Goal: Task Accomplishment & Management: Manage account settings

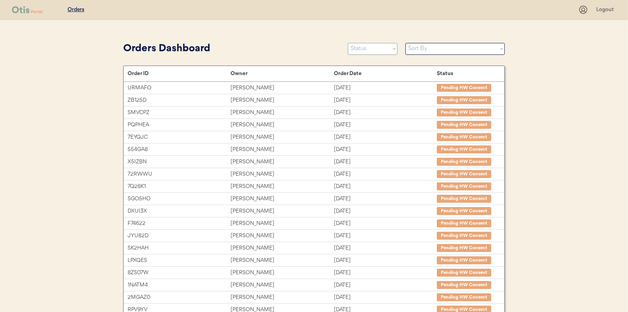
click at [370, 47] on select "Status On Hold New In Progress Complete Pending HW Consent Canceled" at bounding box center [373, 49] width 50 height 12
select select ""new""
click at [348, 43] on select "Status On Hold New In Progress Complete Pending HW Consent Canceled" at bounding box center [373, 49] width 50 height 12
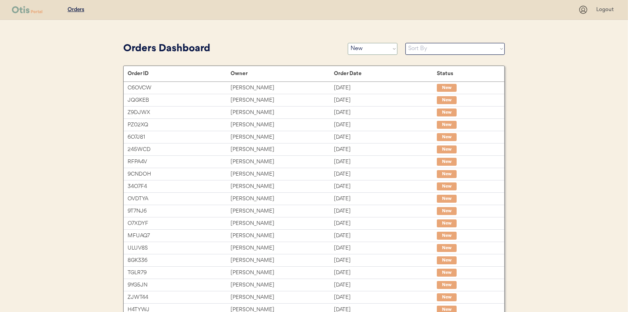
click at [373, 51] on select "Status On Hold New In Progress Complete Pending HW Consent Canceled" at bounding box center [373, 49] width 50 height 12
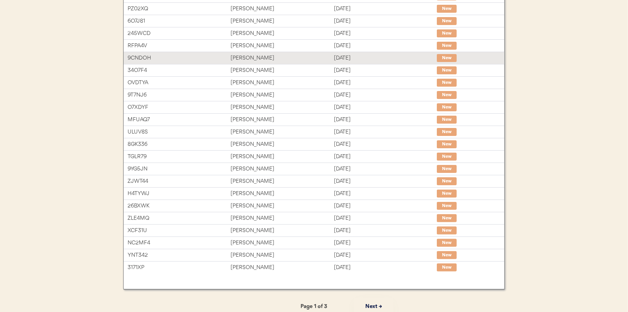
scroll to position [122, 0]
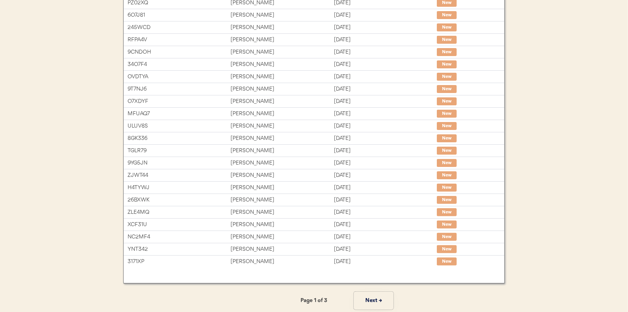
click at [377, 297] on button "Next →" at bounding box center [374, 301] width 40 height 18
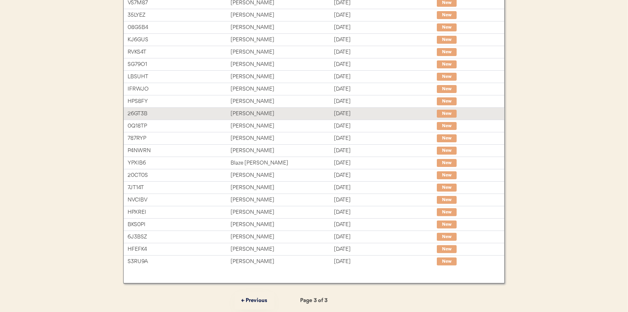
click at [241, 110] on div "Allie Peters" at bounding box center [281, 113] width 103 height 9
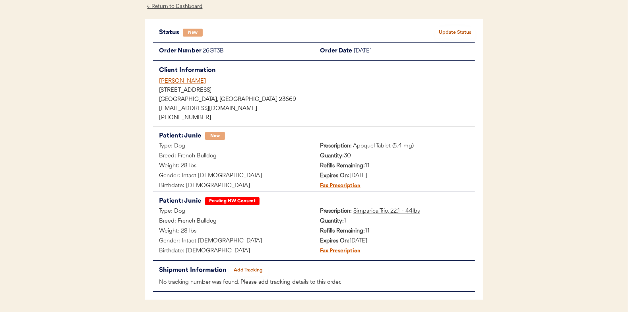
scroll to position [25, 0]
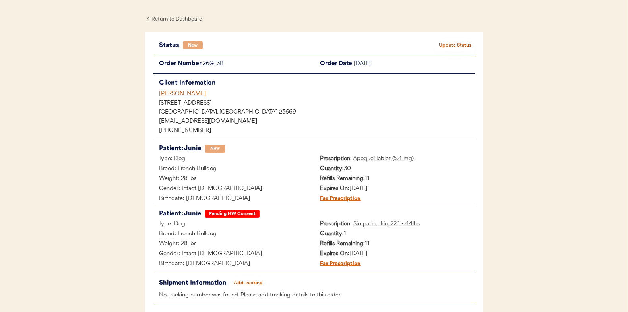
click at [459, 44] on button "Update Status" at bounding box center [455, 45] width 40 height 11
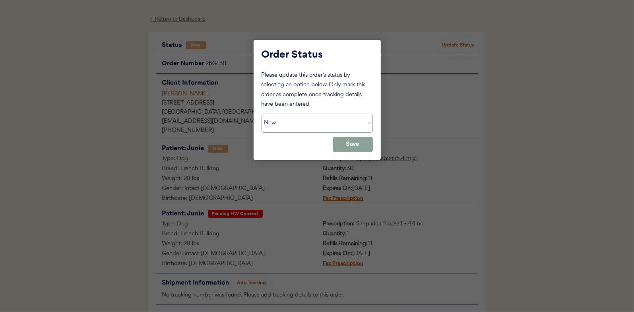
click at [283, 123] on select "Status On Hold New In Progress Complete Pending HW Consent Canceled" at bounding box center [316, 123] width 111 height 19
select select ""in_progress""
click at [261, 114] on select "Status On Hold New In Progress Complete Pending HW Consent Canceled" at bounding box center [316, 123] width 111 height 19
click at [358, 147] on button "Save" at bounding box center [353, 144] width 40 height 15
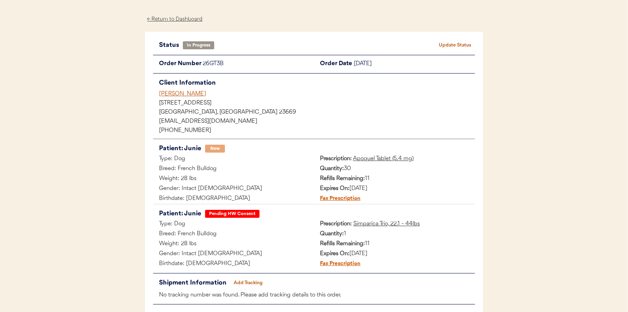
click at [182, 20] on div "← Return to Dashboard" at bounding box center [175, 19] width 60 height 9
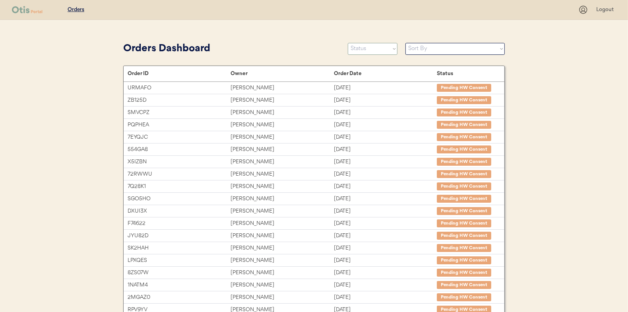
click at [362, 50] on select "Status On Hold New In Progress Complete Pending HW Consent Canceled" at bounding box center [373, 49] width 50 height 12
select select ""new""
click at [348, 43] on select "Status On Hold New In Progress Complete Pending HW Consent Canceled" at bounding box center [373, 49] width 50 height 12
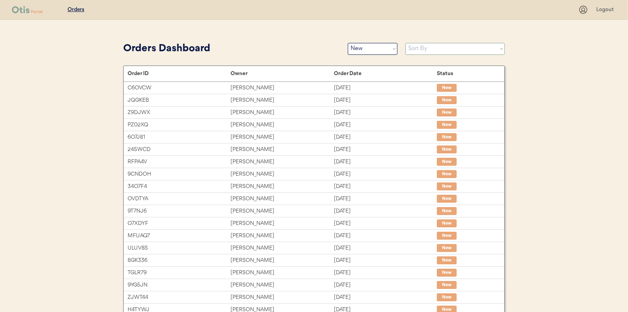
click at [416, 49] on select "Sort By Order Date (Newest → Oldest) Order Date (Oldest → Newest)" at bounding box center [454, 49] width 99 height 12
select select ""Order Date (Oldest → Newest)""
click at [405, 43] on select "Sort By Order Date (Newest → Oldest) Order Date (Oldest → Newest)" at bounding box center [454, 49] width 99 height 12
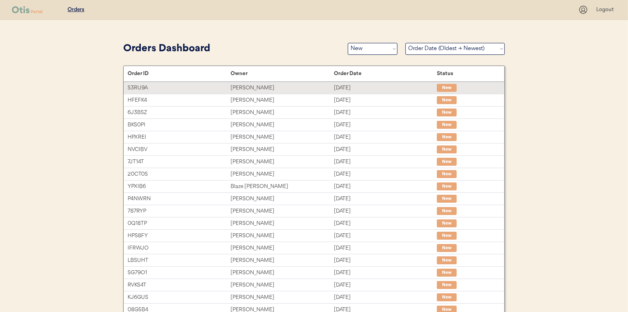
click at [248, 87] on div "[PERSON_NAME]" at bounding box center [281, 87] width 103 height 9
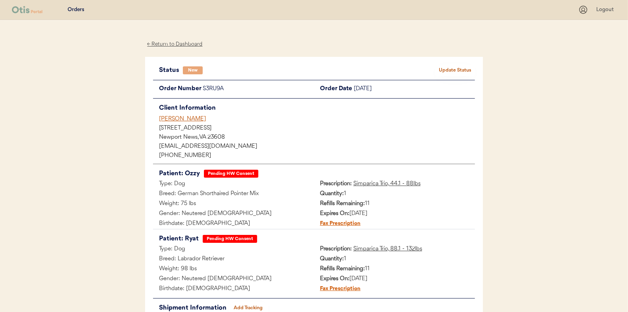
click at [172, 42] on div "← Return to Dashboard" at bounding box center [175, 44] width 60 height 9
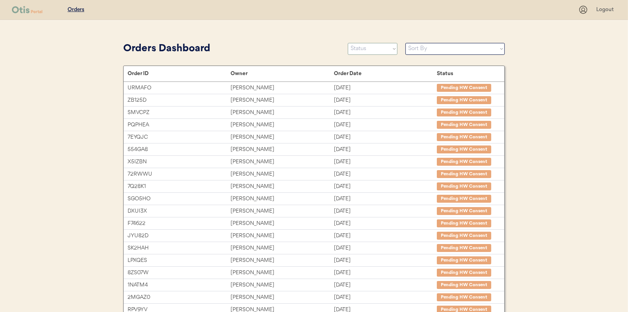
click at [364, 45] on select "Status On Hold New In Progress Complete Pending HW Consent Canceled" at bounding box center [373, 49] width 50 height 12
select select ""new""
click at [348, 43] on select "Status On Hold New In Progress Complete Pending HW Consent Canceled" at bounding box center [373, 49] width 50 height 12
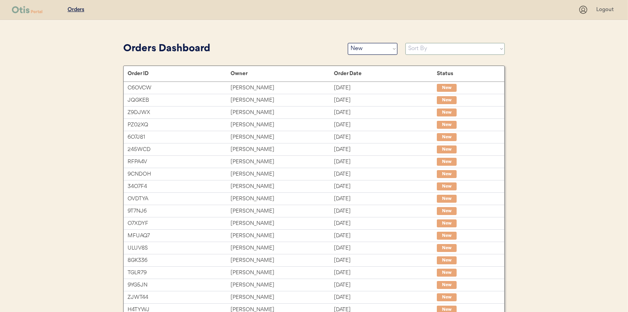
click at [418, 51] on select "Sort By Order Date (Newest → Oldest) Order Date (Oldest → Newest)" at bounding box center [454, 49] width 99 height 12
select select ""Order Date (Oldest → Newest)""
click at [405, 43] on select "Sort By Order Date (Newest → Oldest) Order Date (Oldest → Newest)" at bounding box center [454, 49] width 99 height 12
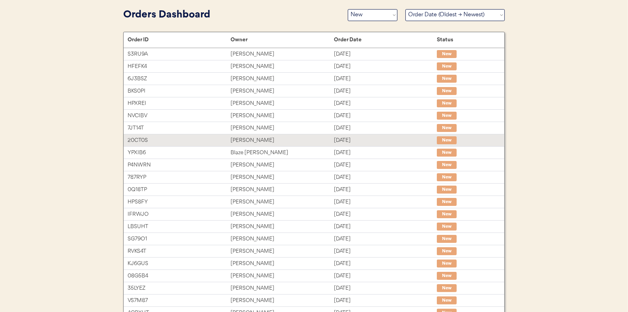
scroll to position [122, 0]
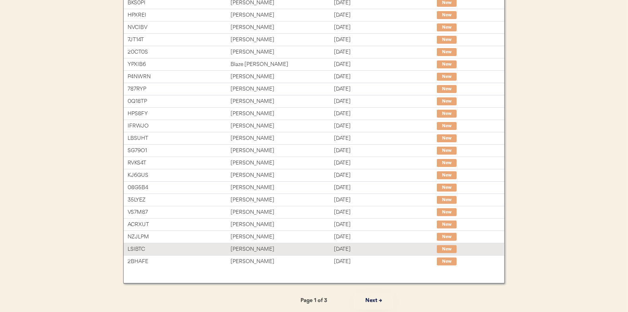
click at [253, 249] on div "Yolanda Watson" at bounding box center [281, 249] width 103 height 9
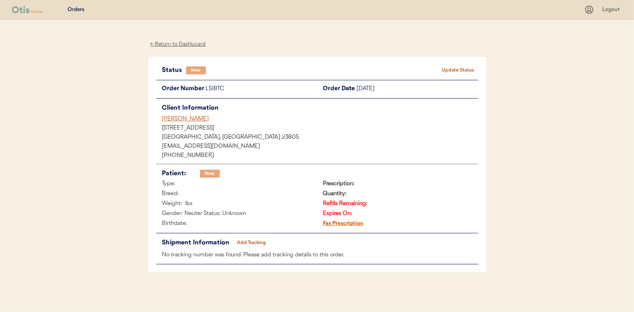
click at [179, 42] on div "← Return to Dashboard" at bounding box center [178, 44] width 60 height 9
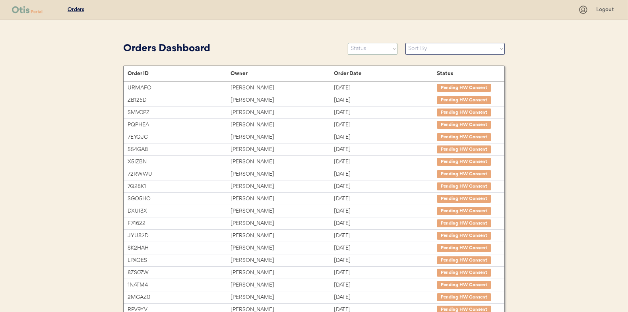
click at [360, 47] on select "Status On Hold New In Progress Complete Pending HW Consent Canceled" at bounding box center [373, 49] width 50 height 12
select select ""new""
click at [348, 43] on select "Status On Hold New In Progress Complete Pending HW Consent Canceled" at bounding box center [373, 49] width 50 height 12
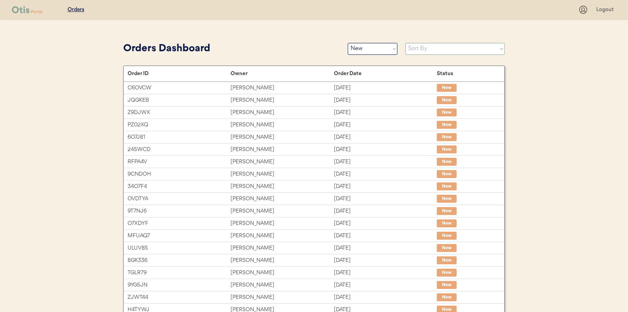
click at [417, 52] on select "Sort By Order Date (Newest → Oldest) Order Date (Oldest → Newest)" at bounding box center [454, 49] width 99 height 12
select select ""Order Date (Oldest → Newest)""
click at [405, 43] on select "Sort By Order Date (Newest → Oldest) Order Date (Oldest → Newest)" at bounding box center [454, 49] width 99 height 12
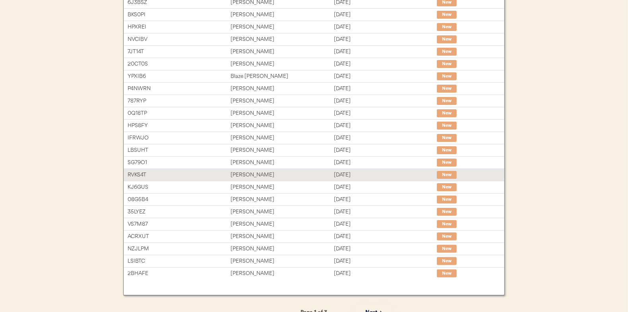
scroll to position [122, 0]
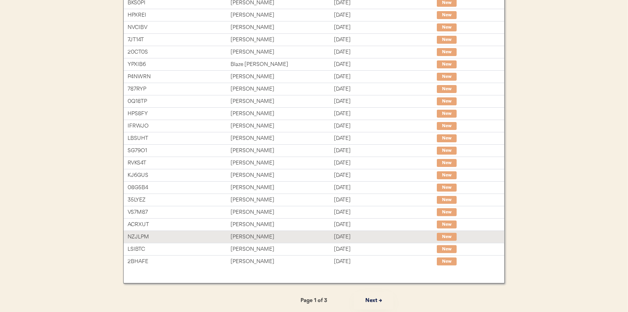
click at [241, 233] on div "Tiffani Atteberry" at bounding box center [281, 236] width 103 height 9
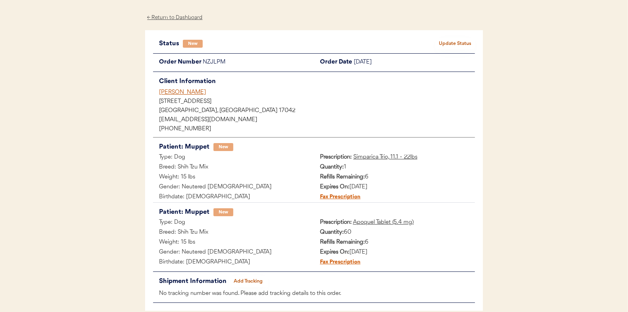
scroll to position [40, 0]
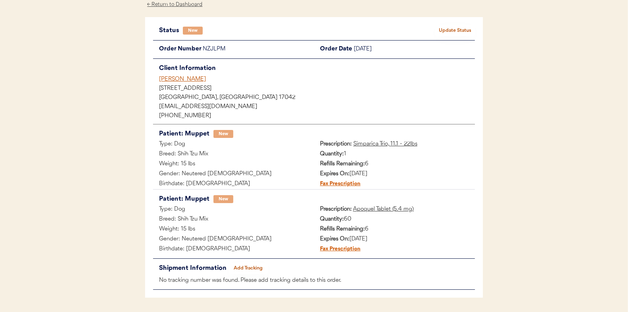
click at [461, 27] on button "Update Status" at bounding box center [455, 30] width 40 height 11
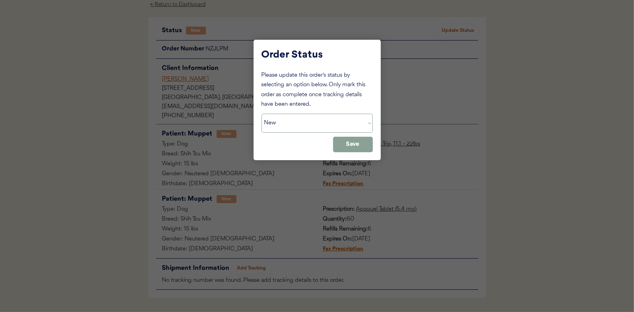
click at [306, 125] on select "Status On Hold New In Progress Complete Pending HW Consent Canceled" at bounding box center [316, 123] width 111 height 19
select select ""in_progress""
click at [261, 114] on select "Status On Hold New In Progress Complete Pending HW Consent Canceled" at bounding box center [316, 123] width 111 height 19
click at [352, 145] on button "Save" at bounding box center [353, 144] width 40 height 15
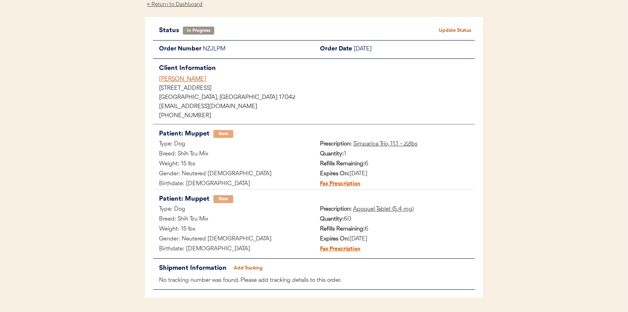
scroll to position [0, 0]
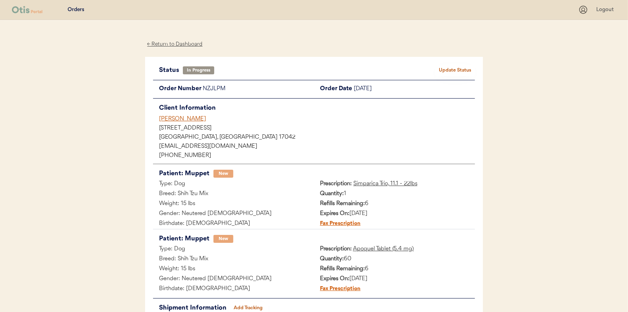
click at [174, 45] on div "← Return to Dashboard" at bounding box center [175, 44] width 60 height 9
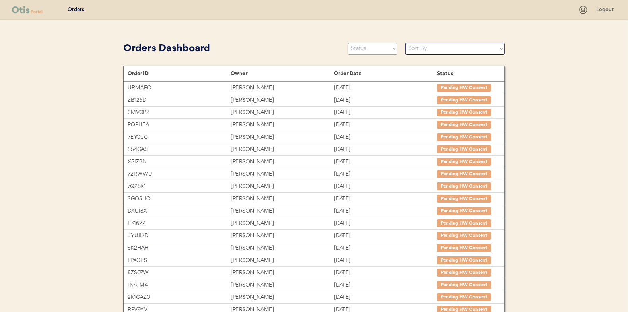
click at [365, 50] on select "Status On Hold New In Progress Complete Pending HW Consent Canceled" at bounding box center [373, 49] width 50 height 12
select select ""new""
click at [348, 43] on select "Status On Hold New In Progress Complete Pending HW Consent Canceled" at bounding box center [373, 49] width 50 height 12
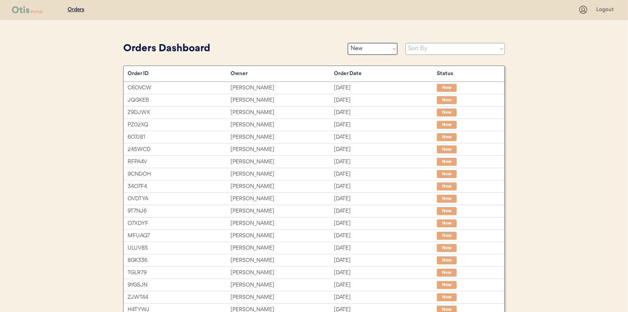
click at [441, 45] on select "Sort By Order Date (Newest → Oldest) Order Date (Oldest → Newest)" at bounding box center [454, 49] width 99 height 12
select select ""Order Date (Oldest → Newest)""
click at [405, 43] on select "Sort By Order Date (Newest → Oldest) Order Date (Oldest → Newest)" at bounding box center [454, 49] width 99 height 12
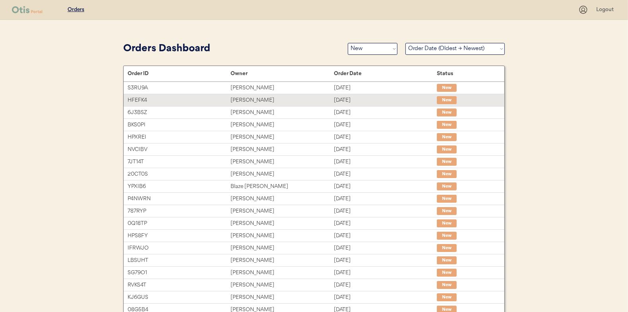
click at [248, 99] on div "[PERSON_NAME]" at bounding box center [281, 100] width 103 height 9
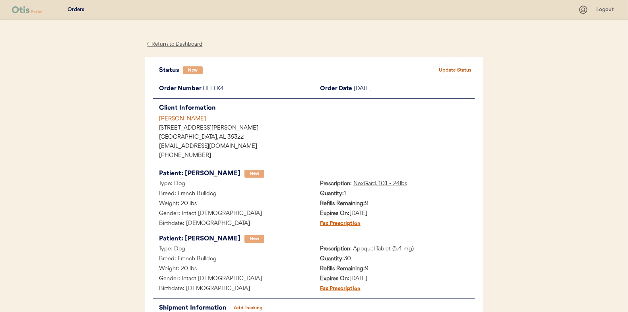
scroll to position [40, 0]
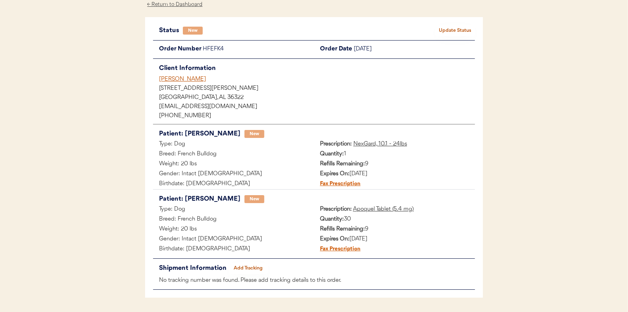
click at [460, 29] on button "Update Status" at bounding box center [455, 30] width 40 height 11
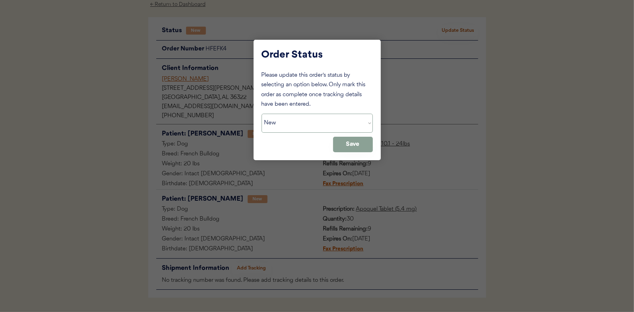
click at [297, 124] on select "Status On Hold New In Progress Complete Pending HW Consent Canceled" at bounding box center [316, 123] width 111 height 19
select select ""in_progress""
click at [261, 114] on select "Status On Hold New In Progress Complete Pending HW Consent Canceled" at bounding box center [316, 123] width 111 height 19
click at [355, 147] on button "Save" at bounding box center [353, 144] width 40 height 15
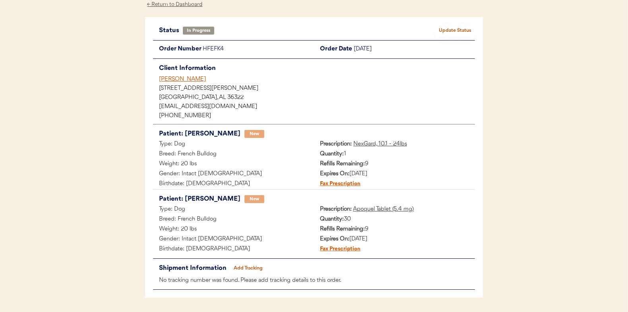
click at [176, 4] on div "← Return to Dashboard" at bounding box center [175, 4] width 60 height 9
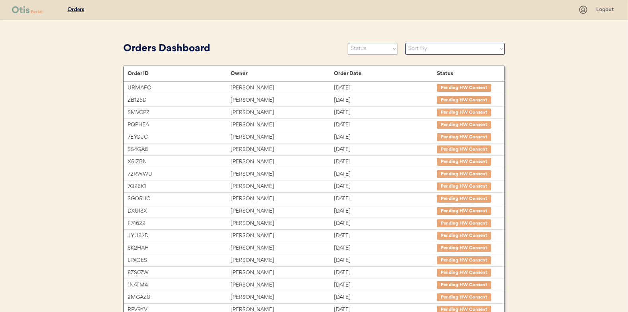
click at [375, 46] on select "Status On Hold New In Progress Complete Pending HW Consent Canceled" at bounding box center [373, 49] width 50 height 12
select select ""new""
click at [348, 43] on select "Status On Hold New In Progress Complete Pending HW Consent Canceled" at bounding box center [373, 49] width 50 height 12
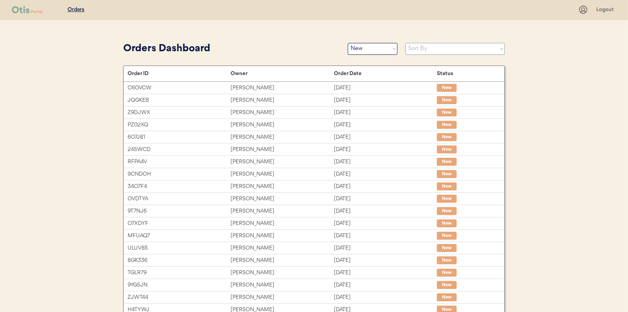
click at [426, 50] on select "Sort By Order Date (Newest → Oldest) Order Date (Oldest → Newest)" at bounding box center [454, 49] width 99 height 12
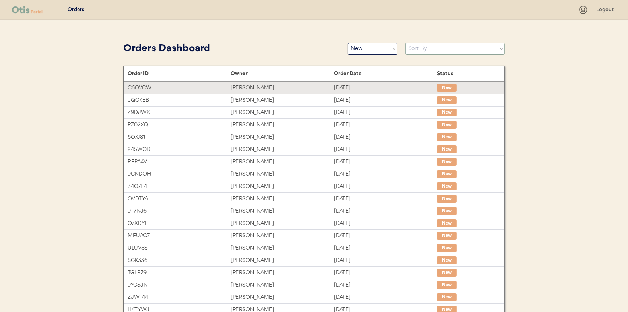
select select ""Order Date (Oldest → Newest)""
click at [405, 43] on select "Sort By Order Date (Newest → Oldest) Order Date (Oldest → Newest)" at bounding box center [454, 49] width 99 height 12
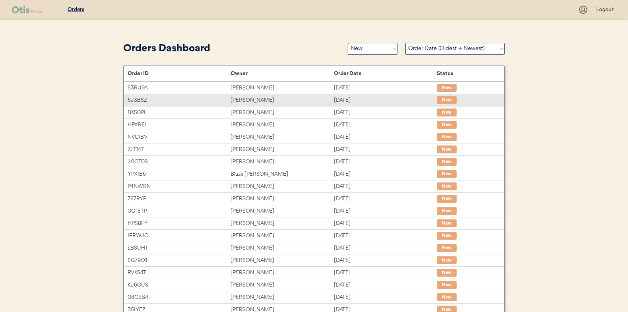
click at [243, 101] on div "Ashley Bowen" at bounding box center [281, 100] width 103 height 9
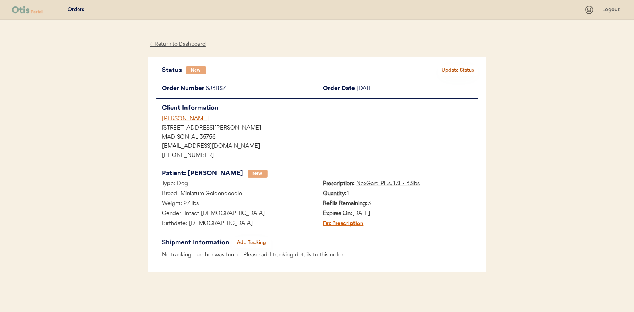
click at [462, 70] on button "Update Status" at bounding box center [458, 70] width 40 height 11
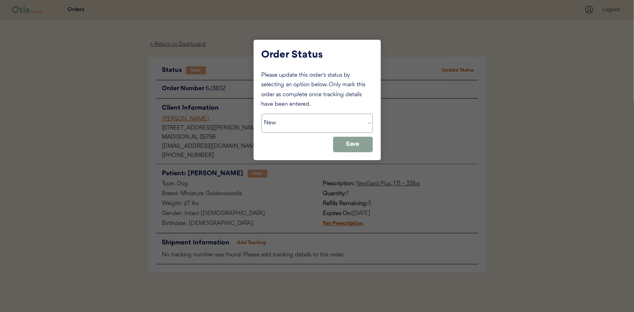
click at [298, 121] on select "Status On Hold New In Progress Complete Pending HW Consent Canceled" at bounding box center [316, 123] width 111 height 19
select select ""in_progress""
click at [261, 114] on select "Status On Hold New In Progress Complete Pending HW Consent Canceled" at bounding box center [316, 123] width 111 height 19
click at [351, 143] on button "Save" at bounding box center [353, 144] width 40 height 15
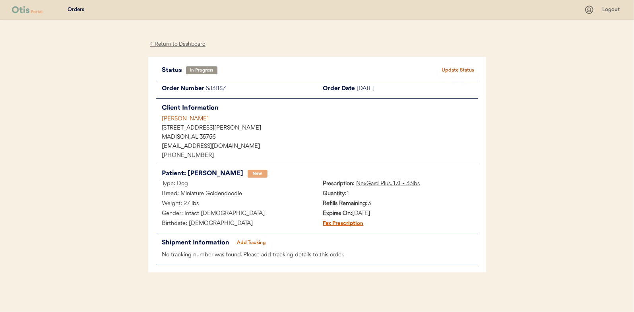
click at [175, 44] on div "← Return to Dashboard" at bounding box center [178, 44] width 60 height 9
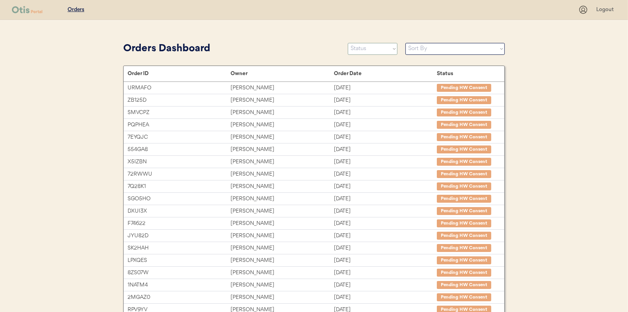
click at [382, 53] on select "Status On Hold New In Progress Complete Pending HW Consent Canceled" at bounding box center [373, 49] width 50 height 12
select select ""new""
click at [348, 43] on select "Status On Hold New In Progress Complete Pending HW Consent Canceled" at bounding box center [373, 49] width 50 height 12
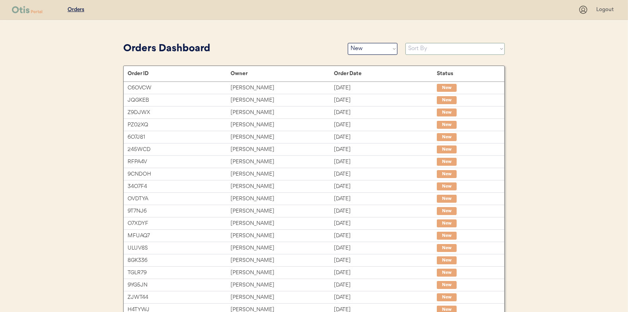
click at [415, 51] on select "Sort By Order Date (Newest → Oldest) Order Date (Oldest → Newest)" at bounding box center [454, 49] width 99 height 12
select select ""Order Date (Oldest → Newest)""
click at [405, 43] on select "Sort By Order Date (Newest → Oldest) Order Date (Oldest → Newest)" at bounding box center [454, 49] width 99 height 12
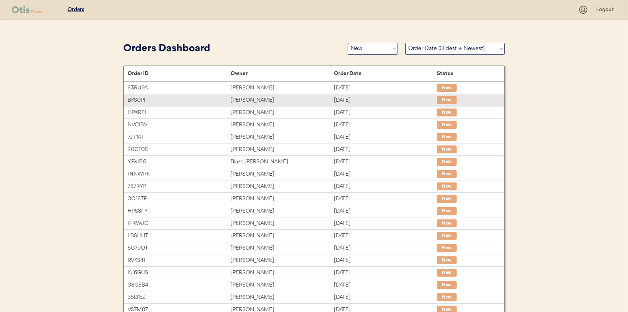
click at [246, 97] on div "[PERSON_NAME]" at bounding box center [281, 100] width 103 height 9
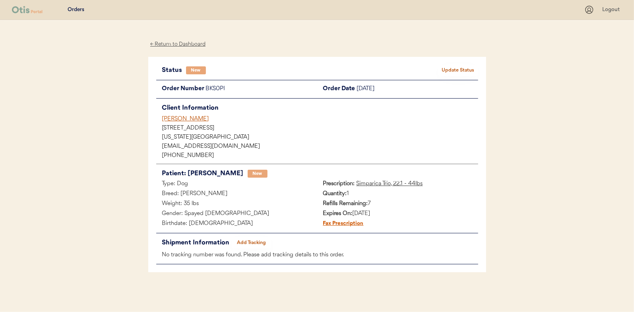
click at [456, 71] on button "Update Status" at bounding box center [458, 70] width 40 height 11
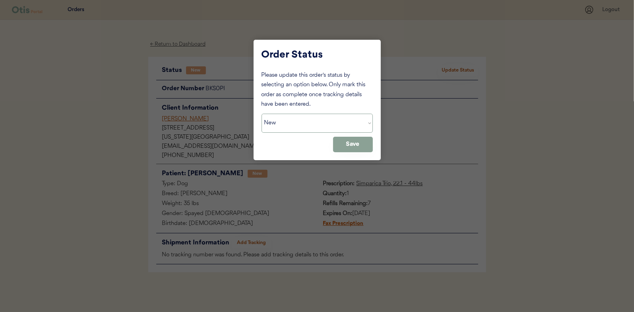
click at [289, 124] on select "Status On Hold New In Progress Complete Pending HW Consent Canceled" at bounding box center [316, 123] width 111 height 19
select select ""in_progress""
click at [261, 114] on select "Status On Hold New In Progress Complete Pending HW Consent Canceled" at bounding box center [316, 123] width 111 height 19
click at [354, 139] on button "Save" at bounding box center [353, 144] width 40 height 15
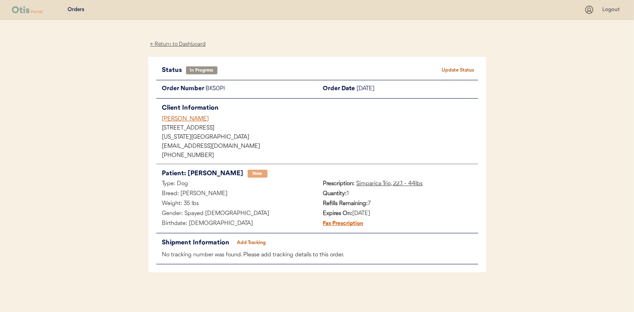
click at [179, 42] on div "← Return to Dashboard" at bounding box center [178, 44] width 60 height 9
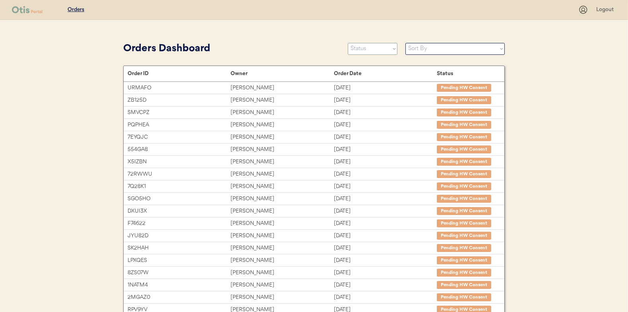
click at [365, 51] on select "Status On Hold New In Progress Complete Pending HW Consent Canceled" at bounding box center [373, 49] width 50 height 12
select select ""new""
click at [348, 43] on select "Status On Hold New In Progress Complete Pending HW Consent Canceled" at bounding box center [373, 49] width 50 height 12
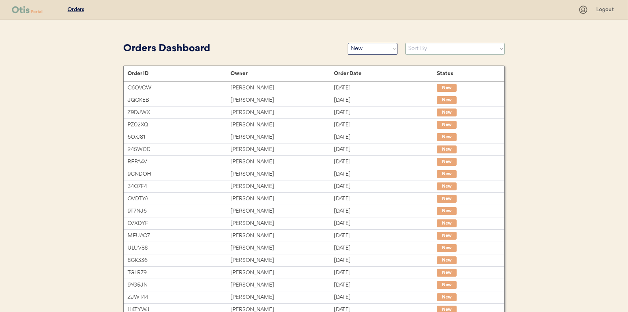
click at [424, 48] on select "Sort By Order Date (Newest → Oldest) Order Date (Oldest → Newest)" at bounding box center [454, 49] width 99 height 12
select select ""Order Date (Oldest → Newest)""
click at [405, 43] on select "Sort By Order Date (Newest → Oldest) Order Date (Oldest → Newest)" at bounding box center [454, 49] width 99 height 12
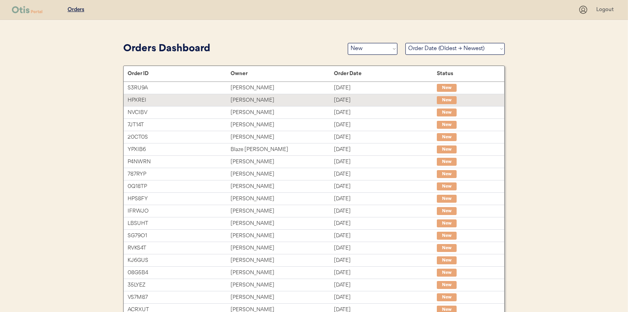
click at [243, 101] on div "Brittney Boswell" at bounding box center [281, 100] width 103 height 9
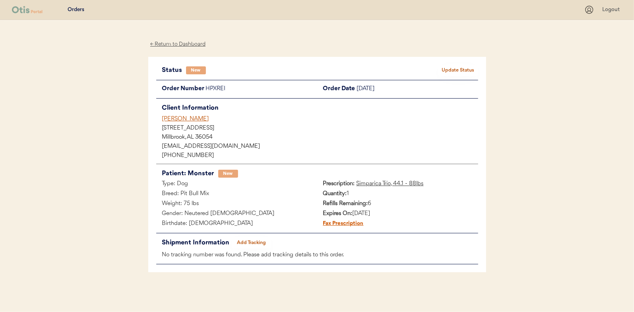
click at [458, 68] on button "Update Status" at bounding box center [458, 70] width 40 height 11
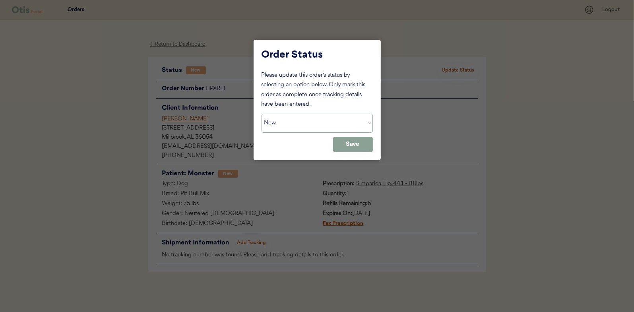
click at [305, 119] on select "Status On Hold New In Progress Complete Pending HW Consent Canceled" at bounding box center [316, 123] width 111 height 19
select select ""in_progress""
click at [261, 114] on select "Status On Hold New In Progress Complete Pending HW Consent Canceled" at bounding box center [316, 123] width 111 height 19
click at [361, 147] on button "Save" at bounding box center [353, 144] width 40 height 15
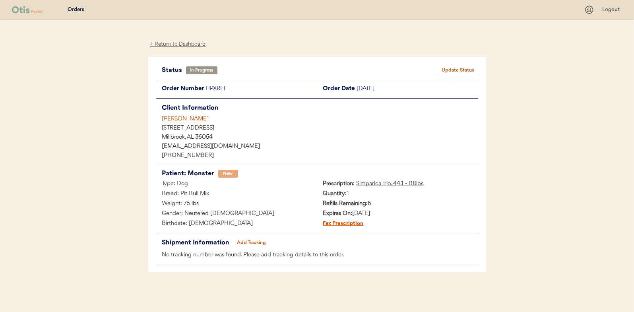
click at [176, 46] on div "← Return to Dashboard" at bounding box center [178, 44] width 60 height 9
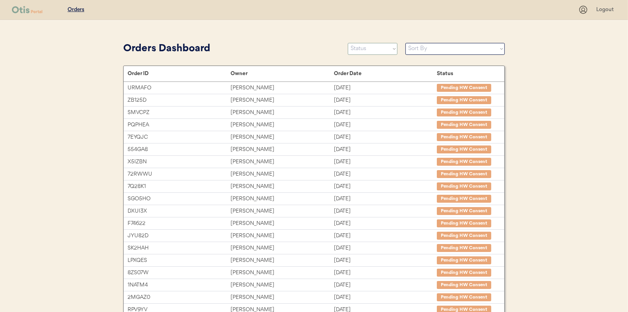
click at [364, 49] on select "Status On Hold New In Progress Complete Pending HW Consent Canceled" at bounding box center [373, 49] width 50 height 12
select select ""new""
click at [348, 43] on select "Status On Hold New In Progress Complete Pending HW Consent Canceled" at bounding box center [373, 49] width 50 height 12
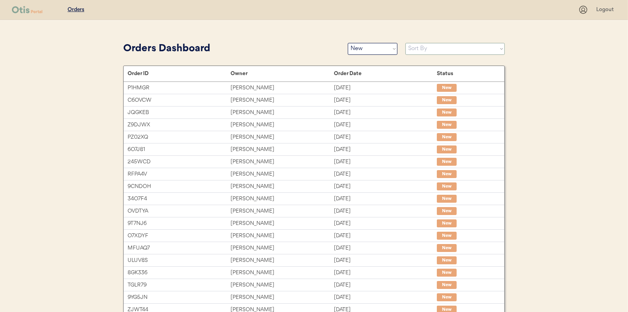
click at [414, 50] on select "Sort By Order Date (Newest → Oldest) Order Date (Oldest → Newest)" at bounding box center [454, 49] width 99 height 12
select select ""Order Date (Oldest → Newest)""
click at [405, 43] on select "Sort By Order Date (Newest → Oldest) Order Date (Oldest → Newest)" at bounding box center [454, 49] width 99 height 12
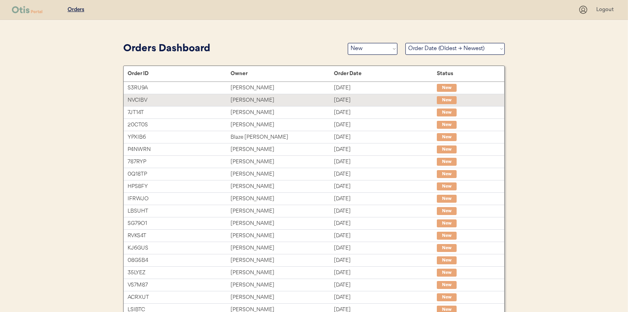
click at [243, 98] on div "[PERSON_NAME]" at bounding box center [281, 100] width 103 height 9
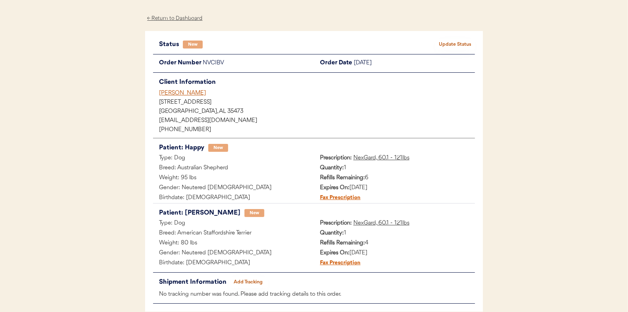
scroll to position [40, 0]
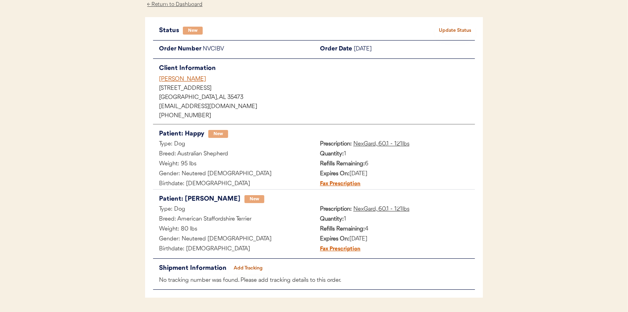
click at [462, 29] on button "Update Status" at bounding box center [455, 30] width 40 height 11
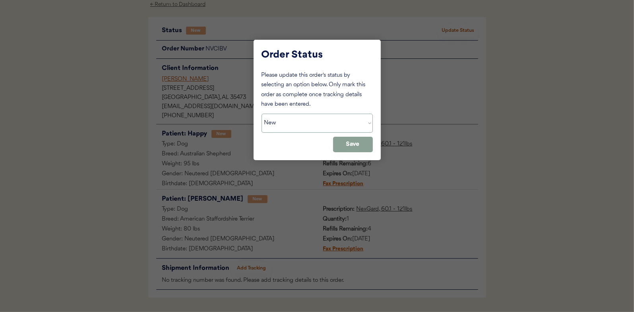
click at [282, 127] on select "Status On Hold New In Progress Complete Pending HW Consent Canceled" at bounding box center [316, 123] width 111 height 19
select select ""in_progress""
click at [261, 114] on select "Status On Hold New In Progress Complete Pending HW Consent Canceled" at bounding box center [316, 123] width 111 height 19
click at [354, 143] on button "Save" at bounding box center [353, 144] width 40 height 15
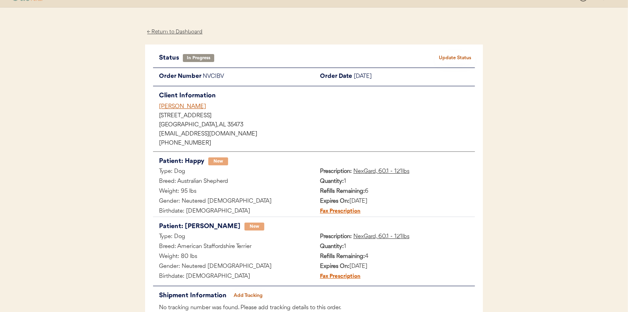
scroll to position [0, 0]
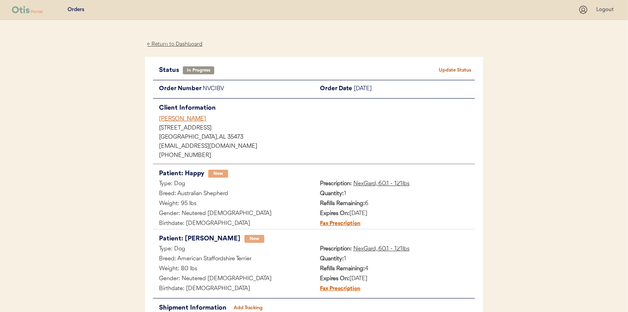
click at [175, 45] on div "← Return to Dashboard" at bounding box center [175, 44] width 60 height 9
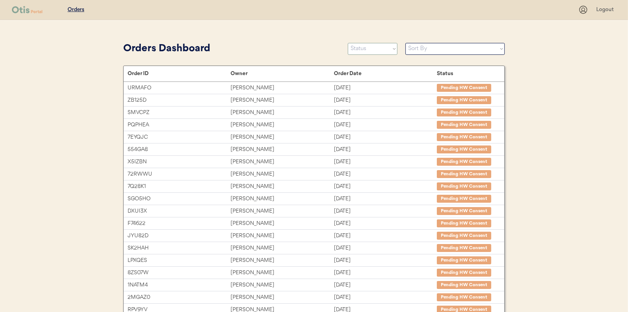
click at [362, 49] on select "Status On Hold New In Progress Complete Pending HW Consent Canceled" at bounding box center [373, 49] width 50 height 12
select select ""new""
click at [348, 43] on select "Status On Hold New In Progress Complete Pending HW Consent Canceled" at bounding box center [373, 49] width 50 height 12
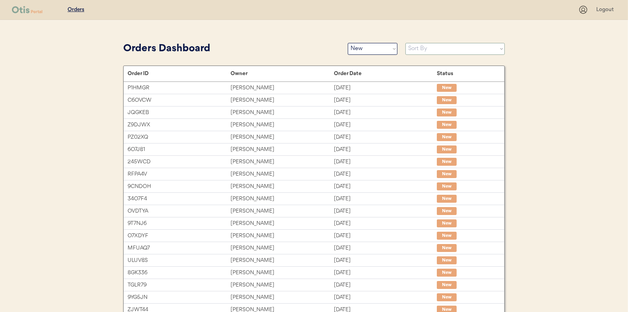
click at [417, 48] on select "Sort By Order Date (Newest → Oldest) Order Date (Oldest → Newest)" at bounding box center [454, 49] width 99 height 12
select select ""Order Date (Oldest → Newest)""
click at [405, 43] on select "Sort By Order Date (Newest → Oldest) Order Date (Oldest → Newest)" at bounding box center [454, 49] width 99 height 12
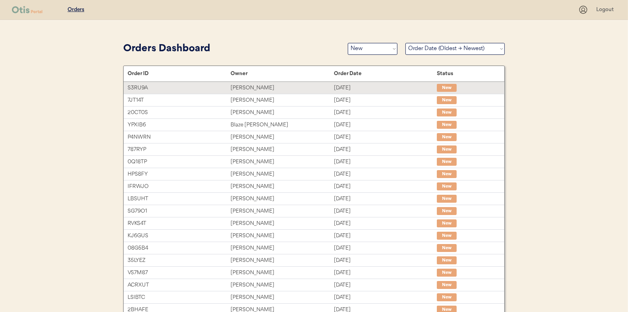
click at [250, 87] on div "Brittany Boucher" at bounding box center [281, 87] width 103 height 9
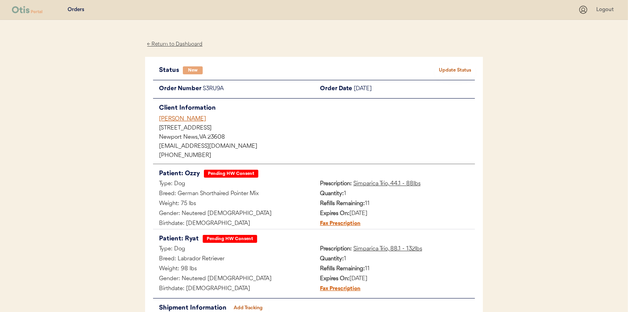
click at [185, 43] on div "← Return to Dashboard" at bounding box center [175, 44] width 60 height 9
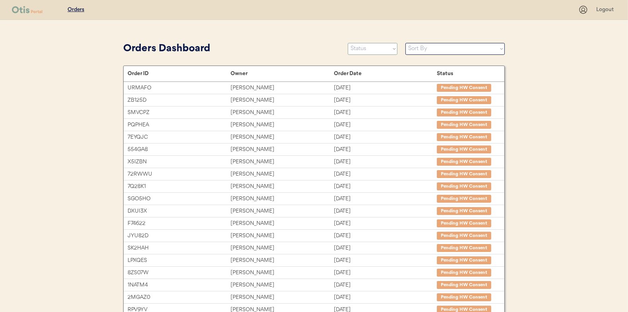
click at [358, 49] on select "Status On Hold New In Progress Complete Pending HW Consent Canceled" at bounding box center [373, 49] width 50 height 12
select select ""new""
click at [348, 43] on select "Status On Hold New In Progress Complete Pending HW Consent Canceled" at bounding box center [373, 49] width 50 height 12
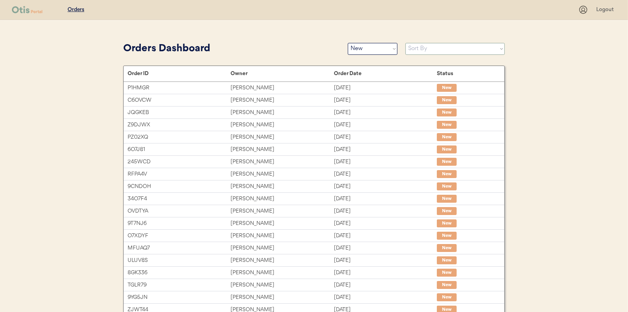
click at [419, 47] on select "Sort By Order Date (Newest → Oldest) Order Date (Oldest → Newest)" at bounding box center [454, 49] width 99 height 12
select select ""Order Date (Oldest → Newest)""
click at [405, 43] on select "Sort By Order Date (Newest → Oldest) Order Date (Oldest → Newest)" at bounding box center [454, 49] width 99 height 12
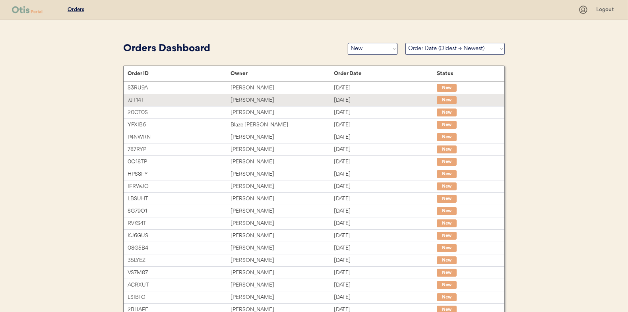
click at [240, 101] on div "Will Sampson" at bounding box center [281, 100] width 103 height 9
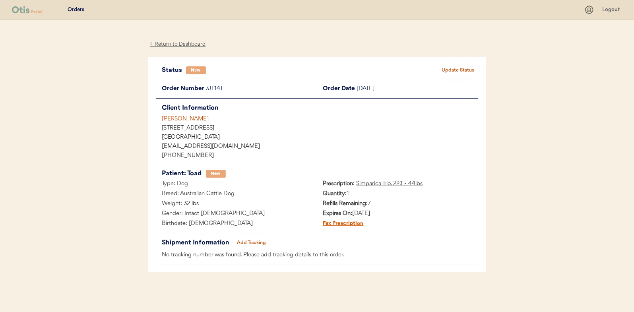
click at [464, 69] on button "Update Status" at bounding box center [458, 70] width 40 height 11
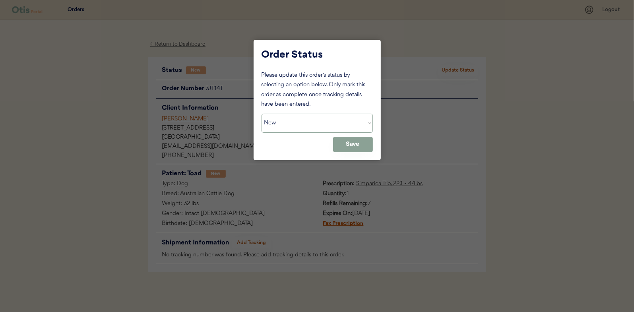
click at [287, 120] on select "Status On Hold New In Progress Complete Pending HW Consent Canceled" at bounding box center [316, 123] width 111 height 19
select select ""in_progress""
click at [261, 114] on select "Status On Hold New In Progress Complete Pending HW Consent Canceled" at bounding box center [316, 123] width 111 height 19
click at [351, 143] on button "Save" at bounding box center [353, 144] width 40 height 15
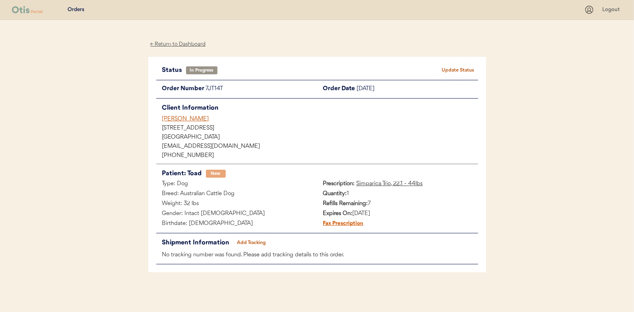
click at [165, 45] on div "← Return to Dashboard" at bounding box center [178, 44] width 60 height 9
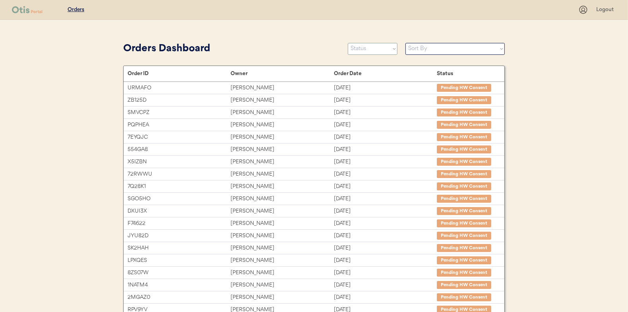
click at [367, 49] on select "Status On Hold New In Progress Complete Pending HW Consent Canceled" at bounding box center [373, 49] width 50 height 12
select select ""new""
click at [348, 43] on select "Status On Hold New In Progress Complete Pending HW Consent Canceled" at bounding box center [373, 49] width 50 height 12
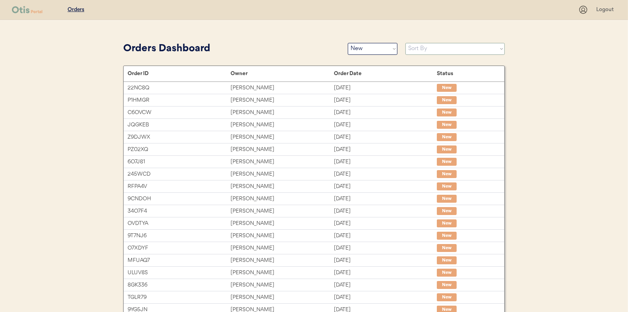
click at [418, 51] on select "Sort By Order Date (Newest → Oldest) Order Date (Oldest → Newest)" at bounding box center [454, 49] width 99 height 12
select select ""Order Date (Oldest → Newest)""
click at [405, 43] on select "Sort By Order Date (Newest → Oldest) Order Date (Oldest → Newest)" at bounding box center [454, 49] width 99 height 12
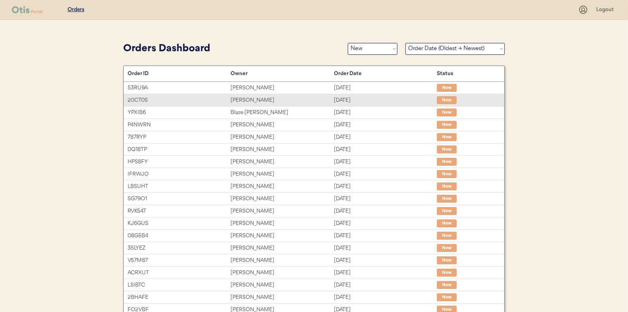
click at [253, 97] on div "Michal Jablonski" at bounding box center [281, 100] width 103 height 9
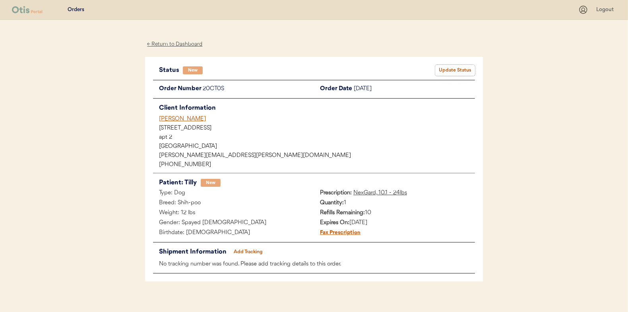
click at [465, 65] on button "Update Status" at bounding box center [455, 70] width 40 height 11
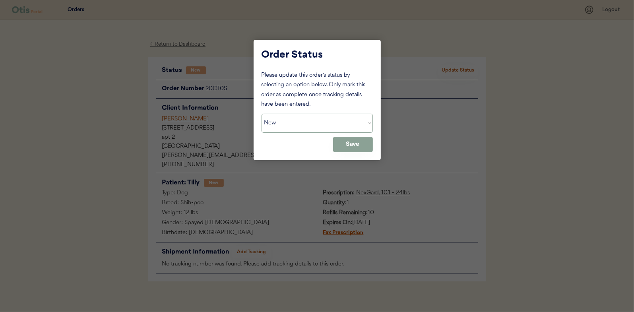
click at [296, 124] on select "Status On Hold New In Progress Complete Pending HW Consent Canceled" at bounding box center [316, 123] width 111 height 19
select select ""in_progress""
click at [261, 114] on select "Status On Hold New In Progress Complete Pending HW Consent Canceled" at bounding box center [316, 123] width 111 height 19
click at [361, 145] on button "Save" at bounding box center [353, 144] width 40 height 15
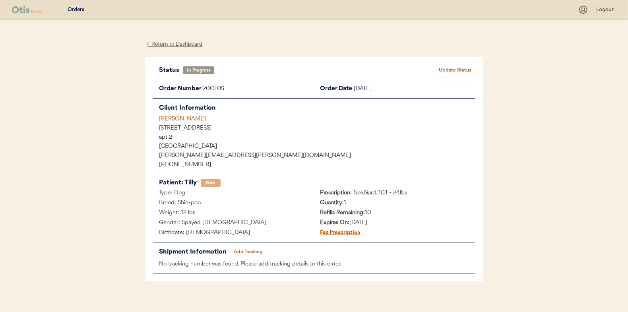
click at [163, 44] on div "← Return to Dashboard" at bounding box center [175, 44] width 60 height 9
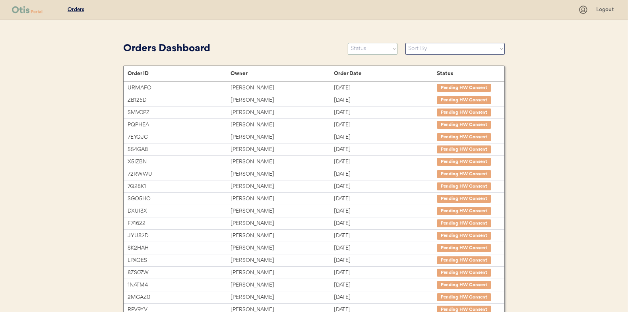
click at [372, 47] on select "Status On Hold New In Progress Complete Pending HW Consent Canceled" at bounding box center [373, 49] width 50 height 12
select select ""new""
click at [348, 43] on select "Status On Hold New In Progress Complete Pending HW Consent Canceled" at bounding box center [373, 49] width 50 height 12
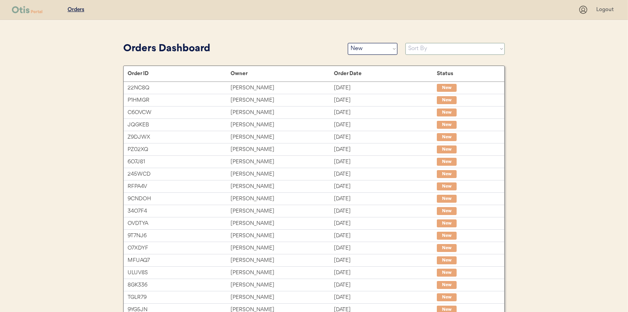
click at [413, 49] on select "Sort By Order Date (Newest → Oldest) Order Date (Oldest → Newest)" at bounding box center [454, 49] width 99 height 12
select select ""Order Date (Oldest → Newest)""
click at [405, 43] on select "Sort By Order Date (Newest → Oldest) Order Date (Oldest → Newest)" at bounding box center [454, 49] width 99 height 12
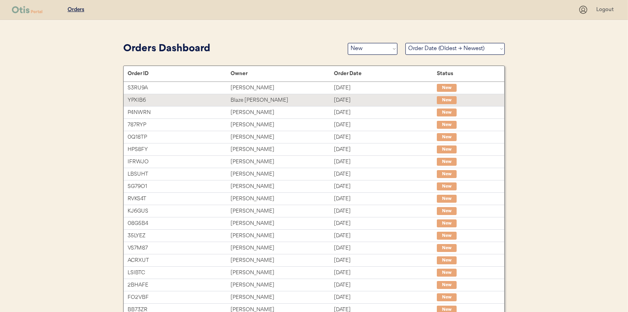
click at [265, 97] on div "Blaze Rolin" at bounding box center [281, 100] width 103 height 9
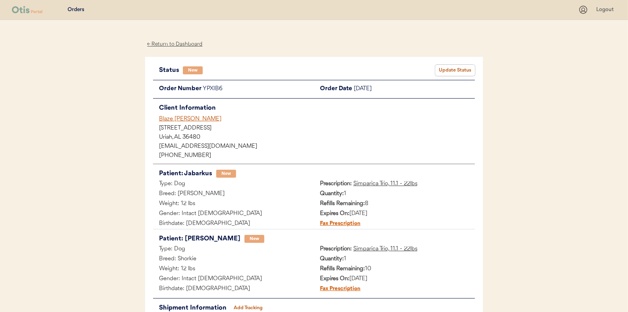
click at [458, 67] on button "Update Status" at bounding box center [455, 70] width 40 height 11
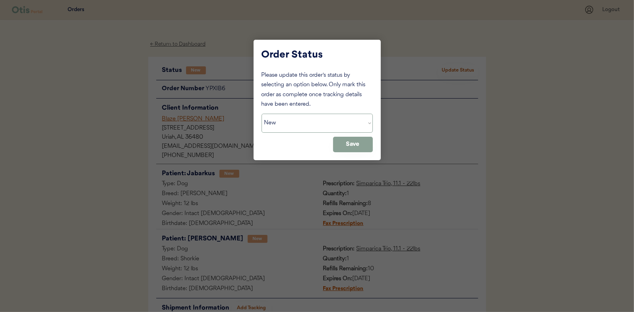
click at [301, 126] on select "Status On Hold New In Progress Complete Pending HW Consent Canceled" at bounding box center [316, 123] width 111 height 19
select select ""in_progress""
click at [261, 114] on select "Status On Hold New In Progress Complete Pending HW Consent Canceled" at bounding box center [316, 123] width 111 height 19
click at [352, 140] on button "Save" at bounding box center [353, 144] width 40 height 15
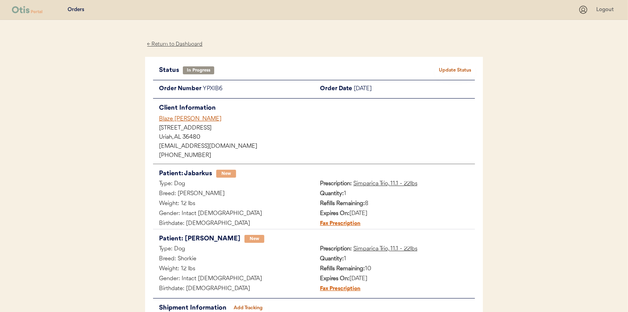
click at [180, 45] on div "← Return to Dashboard" at bounding box center [175, 44] width 60 height 9
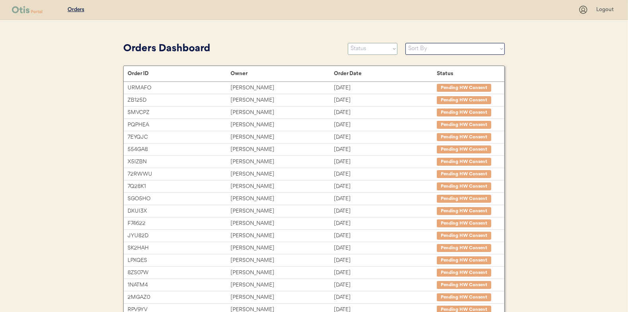
click at [372, 50] on select "Status On Hold New In Progress Complete Pending HW Consent Canceled" at bounding box center [373, 49] width 50 height 12
select select ""new""
click at [348, 43] on select "Status On Hold New In Progress Complete Pending HW Consent Canceled" at bounding box center [373, 49] width 50 height 12
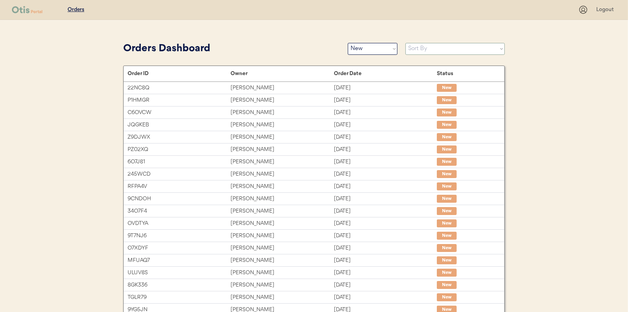
click at [418, 48] on select "Sort By Order Date (Newest → Oldest) Order Date (Oldest → Newest)" at bounding box center [454, 49] width 99 height 12
select select ""Order Date (Oldest → Newest)""
click at [405, 43] on select "Sort By Order Date (Newest → Oldest) Order Date (Oldest → Newest)" at bounding box center [454, 49] width 99 height 12
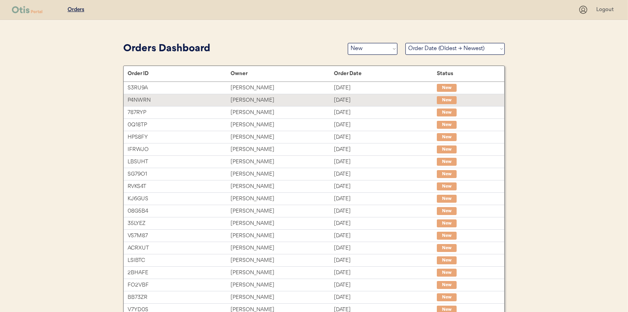
click at [245, 100] on div "Danielle Lankford" at bounding box center [281, 100] width 103 height 9
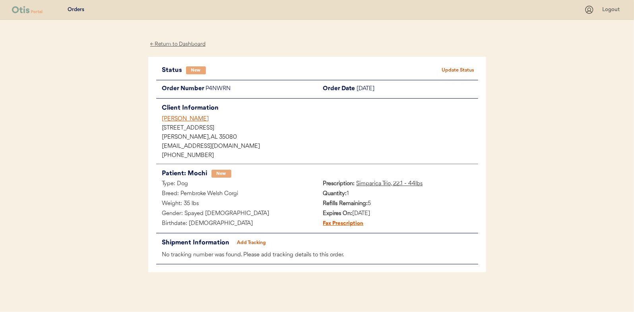
click at [460, 70] on button "Update Status" at bounding box center [458, 70] width 40 height 11
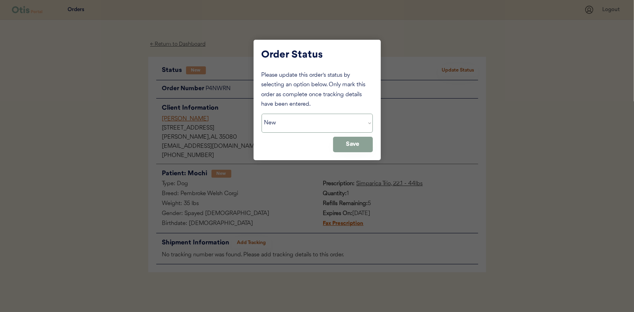
click at [316, 122] on select "Status On Hold New In Progress Complete Pending HW Consent Canceled" at bounding box center [316, 123] width 111 height 19
select select ""in_progress""
click at [261, 114] on select "Status On Hold New In Progress Complete Pending HW Consent Canceled" at bounding box center [316, 123] width 111 height 19
click at [356, 141] on button "Save" at bounding box center [353, 144] width 40 height 15
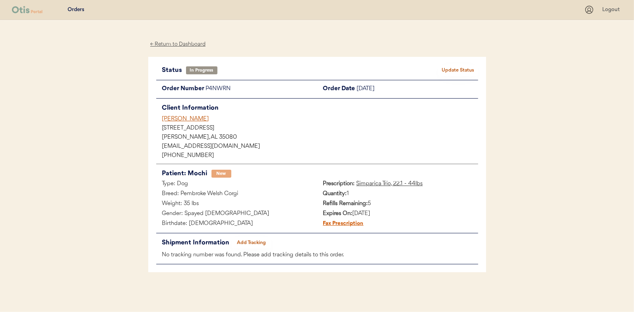
click at [179, 44] on div "← Return to Dashboard" at bounding box center [178, 44] width 60 height 9
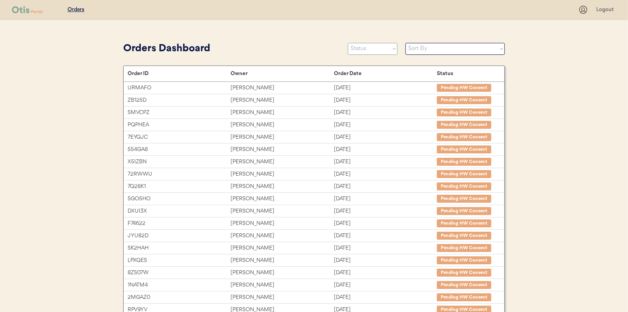
click at [375, 47] on select "Status On Hold New In Progress Complete Pending HW Consent Canceled" at bounding box center [373, 49] width 50 height 12
select select ""new""
click at [348, 43] on select "Status On Hold New In Progress Complete Pending HW Consent Canceled" at bounding box center [373, 49] width 50 height 12
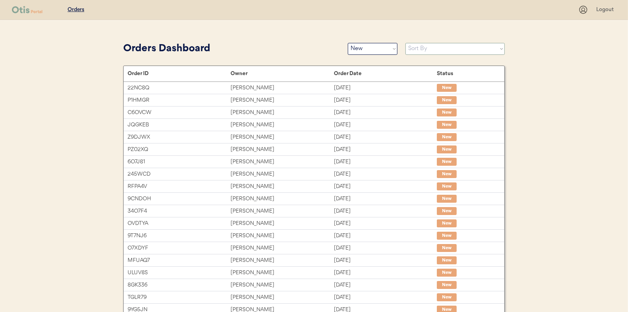
click at [420, 48] on select "Sort By Order Date (Newest → Oldest) Order Date (Oldest → Newest)" at bounding box center [454, 49] width 99 height 12
select select ""Order Date (Oldest → Newest)""
click at [405, 43] on select "Sort By Order Date (Newest → Oldest) Order Date (Oldest → Newest)" at bounding box center [454, 49] width 99 height 12
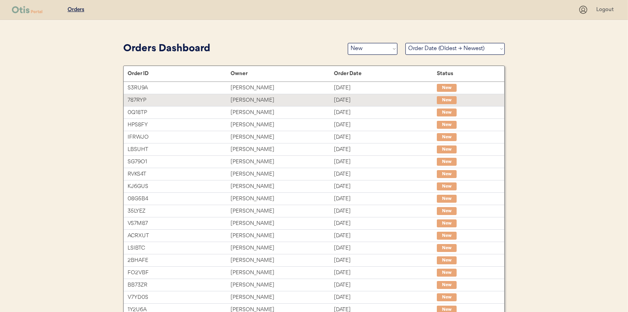
click at [243, 97] on div "Catrina Williams" at bounding box center [281, 100] width 103 height 9
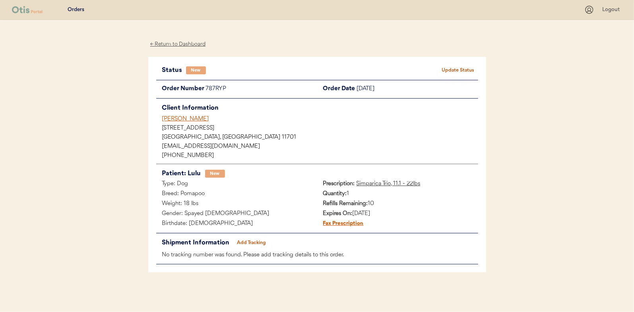
click at [452, 71] on button "Update Status" at bounding box center [458, 70] width 40 height 11
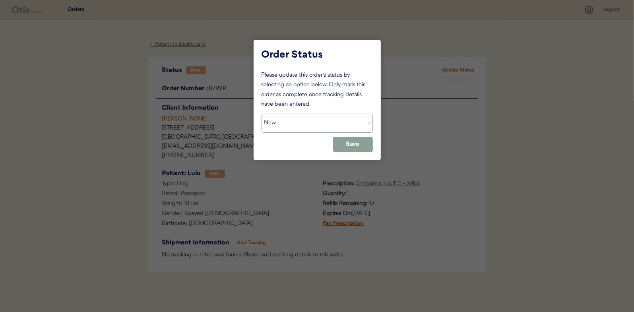
click at [278, 126] on select "Status On Hold New In Progress Complete Pending HW Consent Canceled" at bounding box center [316, 123] width 111 height 19
select select ""in_progress""
click at [261, 114] on select "Status On Hold New In Progress Complete Pending HW Consent Canceled" at bounding box center [316, 123] width 111 height 19
click at [362, 146] on button "Save" at bounding box center [353, 144] width 40 height 15
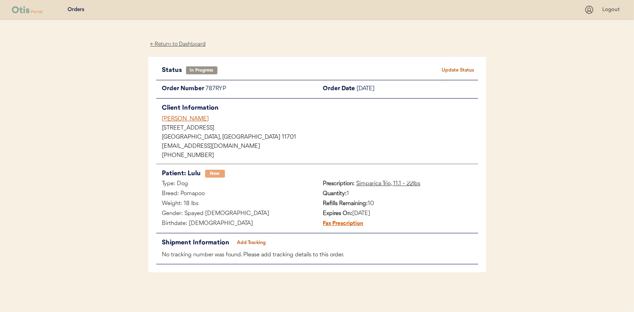
click at [179, 44] on div "← Return to Dashboard" at bounding box center [178, 44] width 60 height 9
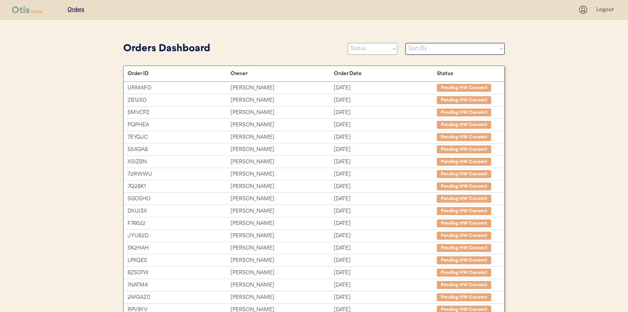
click at [364, 47] on select "Status On Hold New In Progress Complete Pending HW Consent Canceled" at bounding box center [373, 49] width 50 height 12
select select ""new""
click at [348, 43] on select "Status On Hold New In Progress Complete Pending HW Consent Canceled" at bounding box center [373, 49] width 50 height 12
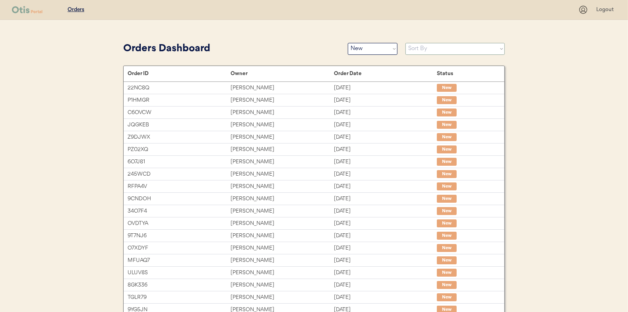
click at [421, 48] on select "Sort By Order Date (Newest → Oldest) Order Date (Oldest → Newest)" at bounding box center [454, 49] width 99 height 12
select select ""Order Date (Oldest → Newest)""
click at [405, 43] on select "Sort By Order Date (Newest → Oldest) Order Date (Oldest → Newest)" at bounding box center [454, 49] width 99 height 12
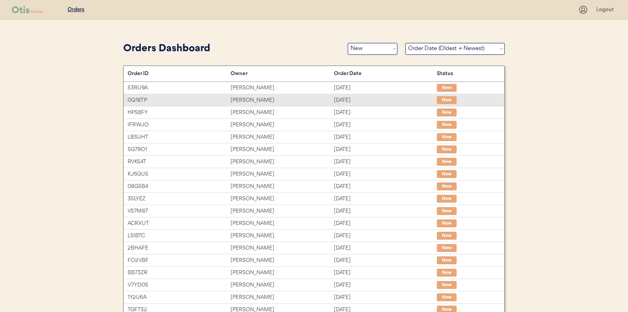
click at [261, 104] on div "Lyndsay Livengood" at bounding box center [281, 100] width 103 height 9
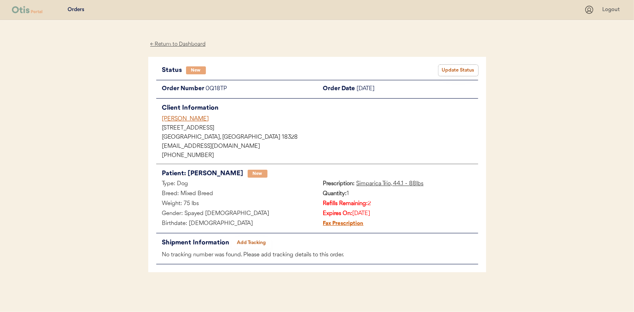
click at [449, 68] on button "Update Status" at bounding box center [458, 70] width 40 height 11
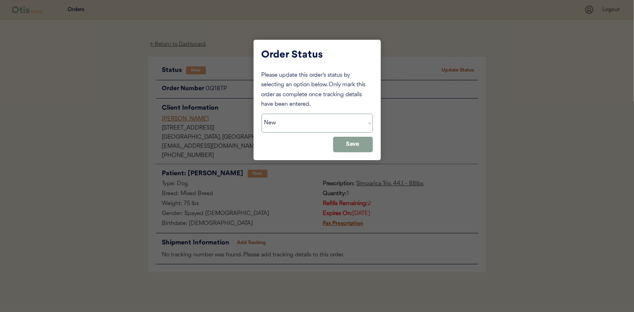
click at [279, 120] on select "Status On Hold New In Progress Complete Pending HW Consent Canceled" at bounding box center [316, 123] width 111 height 19
select select ""in_progress""
click at [261, 114] on select "Status On Hold New In Progress Complete Pending HW Consent Canceled" at bounding box center [316, 123] width 111 height 19
click at [346, 147] on button "Save" at bounding box center [353, 144] width 40 height 15
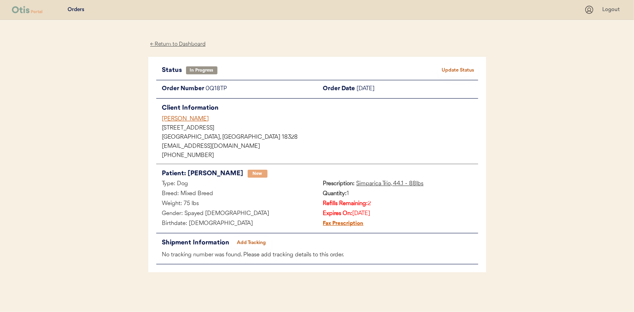
click at [177, 43] on div "← Return to Dashboard" at bounding box center [178, 44] width 60 height 9
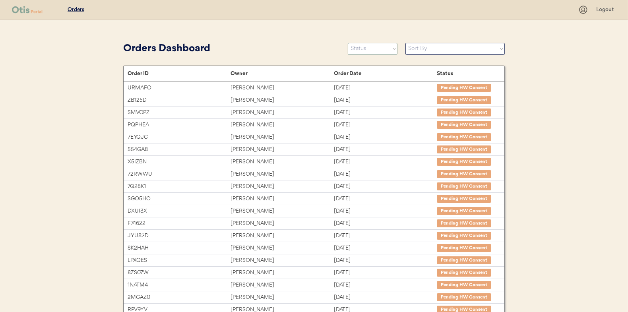
click at [369, 50] on select "Status On Hold New In Progress Complete Pending HW Consent Canceled" at bounding box center [373, 49] width 50 height 12
select select ""new""
click at [348, 43] on select "Status On Hold New In Progress Complete Pending HW Consent Canceled" at bounding box center [373, 49] width 50 height 12
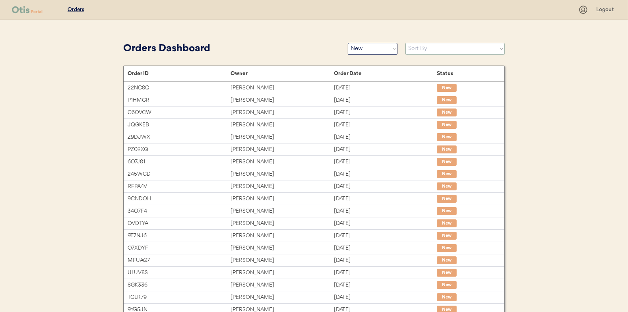
click at [414, 47] on select "Sort By Order Date (Newest → Oldest) Order Date (Oldest → Newest)" at bounding box center [454, 49] width 99 height 12
select select ""Order Date (Oldest → Newest)""
click at [405, 43] on select "Sort By Order Date (Newest → Oldest) Order Date (Oldest → Newest)" at bounding box center [454, 49] width 99 height 12
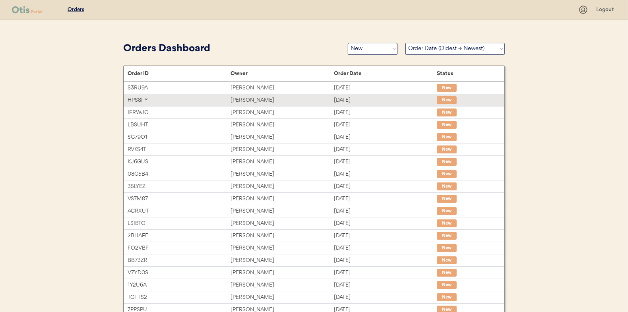
click at [239, 100] on div "John Lane" at bounding box center [281, 100] width 103 height 9
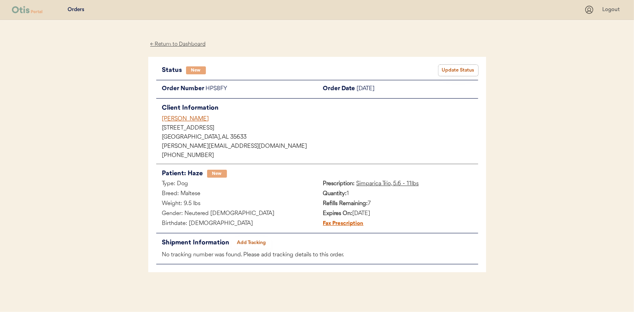
click at [453, 71] on button "Update Status" at bounding box center [458, 70] width 40 height 11
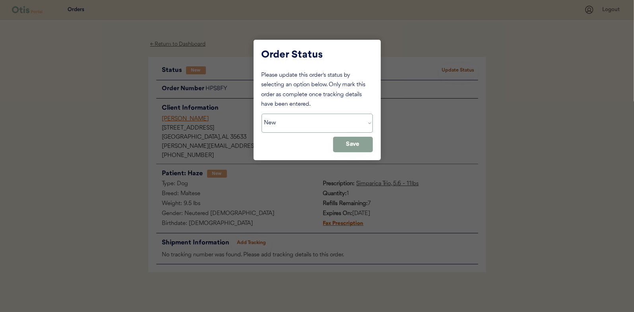
click at [293, 119] on select "Status On Hold New In Progress Complete Pending HW Consent Canceled" at bounding box center [316, 123] width 111 height 19
select select ""in_progress""
click at [261, 114] on select "Status On Hold New In Progress Complete Pending HW Consent Canceled" at bounding box center [316, 123] width 111 height 19
click at [352, 147] on button "Save" at bounding box center [353, 144] width 40 height 15
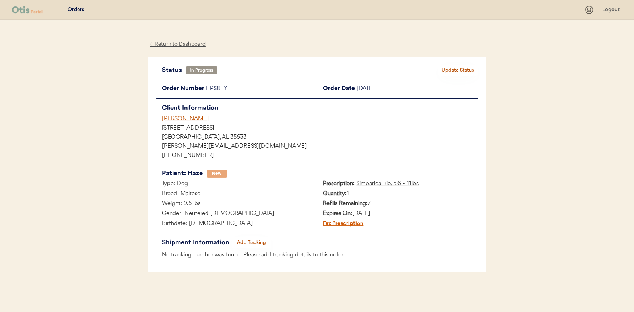
click at [173, 43] on div "← Return to Dashboard" at bounding box center [178, 44] width 60 height 9
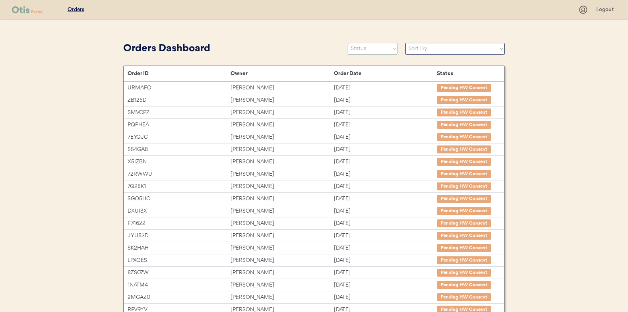
click at [366, 51] on select "Status On Hold New In Progress Complete Pending HW Consent Canceled" at bounding box center [373, 49] width 50 height 12
select select ""new""
click at [348, 43] on select "Status On Hold New In Progress Complete Pending HW Consent Canceled" at bounding box center [373, 49] width 50 height 12
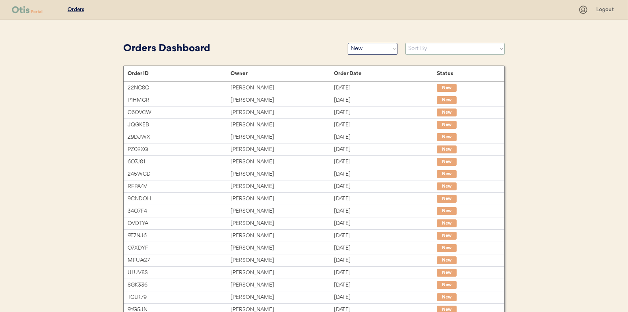
click at [422, 50] on select "Sort By Order Date (Newest → Oldest) Order Date (Oldest → Newest)" at bounding box center [454, 49] width 99 height 12
select select ""Order Date (Oldest → Newest)""
click at [405, 43] on select "Sort By Order Date (Newest → Oldest) Order Date (Oldest → Newest)" at bounding box center [454, 49] width 99 height 12
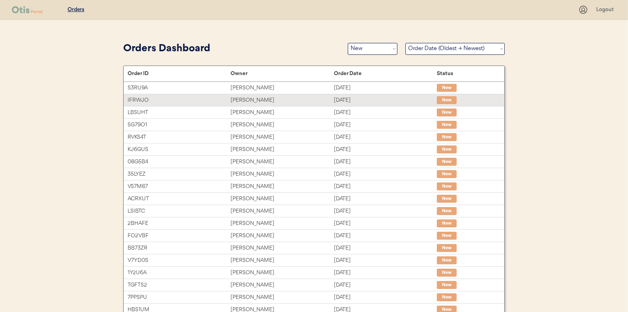
click at [243, 100] on div "Mary Gibrall" at bounding box center [281, 100] width 103 height 9
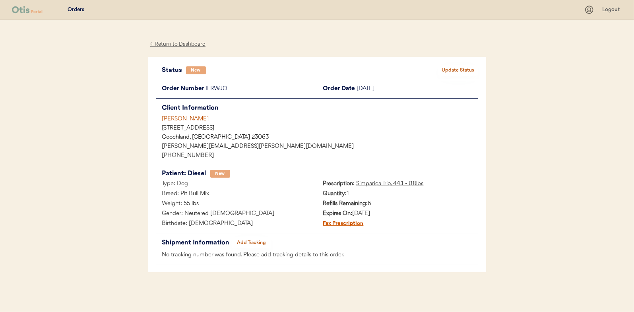
click at [468, 67] on button "Update Status" at bounding box center [458, 70] width 40 height 11
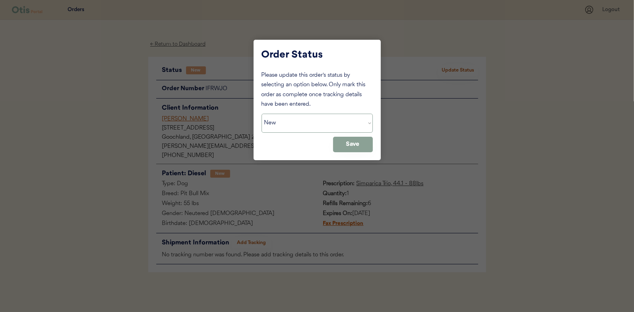
click at [283, 124] on select "Status On Hold New In Progress Complete Pending HW Consent Canceled" at bounding box center [316, 123] width 111 height 19
select select ""in_progress""
click at [261, 114] on select "Status On Hold New In Progress Complete Pending HW Consent Canceled" at bounding box center [316, 123] width 111 height 19
click at [351, 143] on button "Save" at bounding box center [353, 144] width 40 height 15
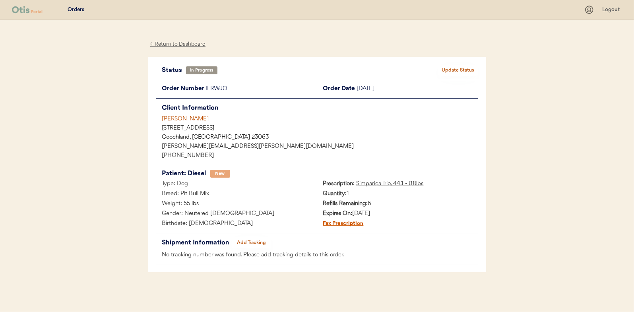
click at [180, 43] on div "← Return to Dashboard" at bounding box center [178, 44] width 60 height 9
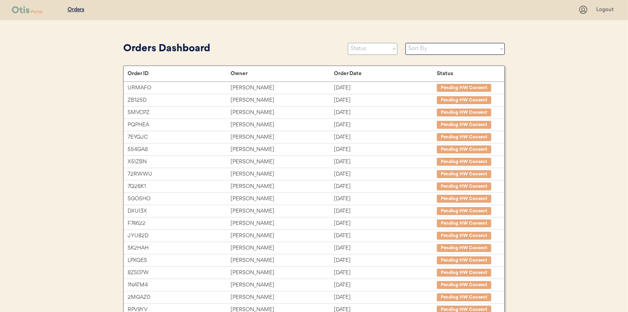
click at [368, 50] on select "Status On Hold New In Progress Complete Pending HW Consent Canceled" at bounding box center [373, 49] width 50 height 12
select select ""new""
click at [348, 43] on select "Status On Hold New In Progress Complete Pending HW Consent Canceled" at bounding box center [373, 49] width 50 height 12
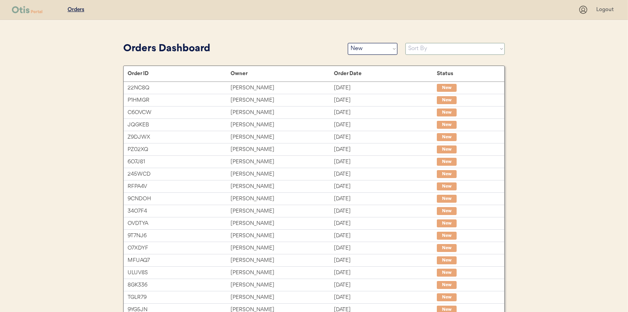
click at [420, 48] on select "Sort By Order Date (Newest → Oldest) Order Date (Oldest → Newest)" at bounding box center [454, 49] width 99 height 12
select select ""Order Date (Oldest → Newest)""
click at [405, 43] on select "Sort By Order Date (Newest → Oldest) Order Date (Oldest → Newest)" at bounding box center [454, 49] width 99 height 12
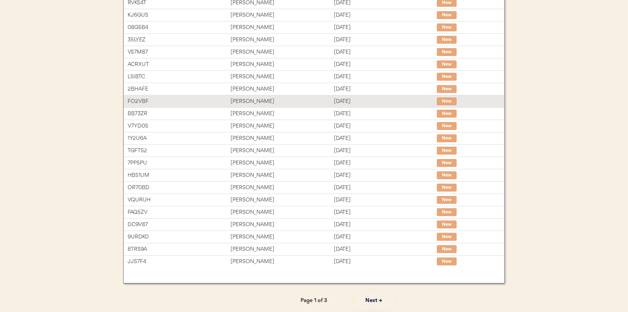
scroll to position [3, 0]
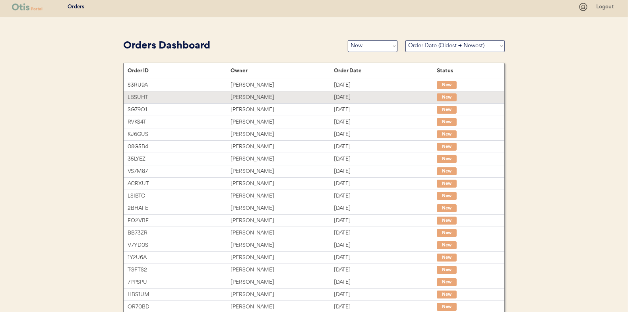
click at [246, 93] on div "Tonya Lane" at bounding box center [281, 97] width 103 height 9
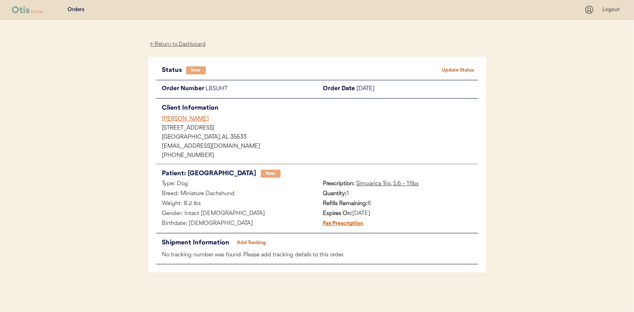
click at [461, 70] on button "Update Status" at bounding box center [458, 70] width 40 height 11
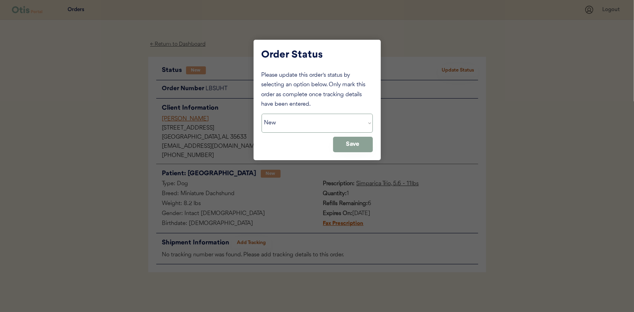
click at [283, 130] on select "Status On Hold New In Progress Complete Pending HW Consent Canceled" at bounding box center [316, 123] width 111 height 19
select select ""in_progress""
click at [261, 114] on select "Status On Hold New In Progress Complete Pending HW Consent Canceled" at bounding box center [316, 123] width 111 height 19
click at [354, 143] on button "Save" at bounding box center [353, 144] width 40 height 15
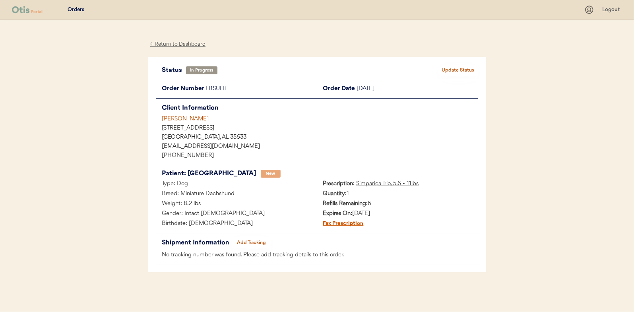
click at [171, 45] on div "← Return to Dashboard" at bounding box center [178, 44] width 60 height 9
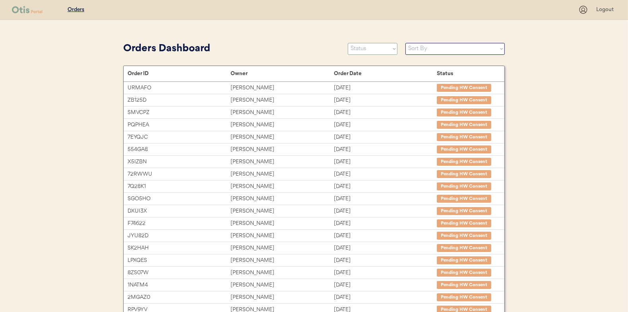
click at [370, 46] on select "Status On Hold New In Progress Complete Pending HW Consent Canceled" at bounding box center [373, 49] width 50 height 12
select select ""new""
click at [348, 43] on select "Status On Hold New In Progress Complete Pending HW Consent Canceled" at bounding box center [373, 49] width 50 height 12
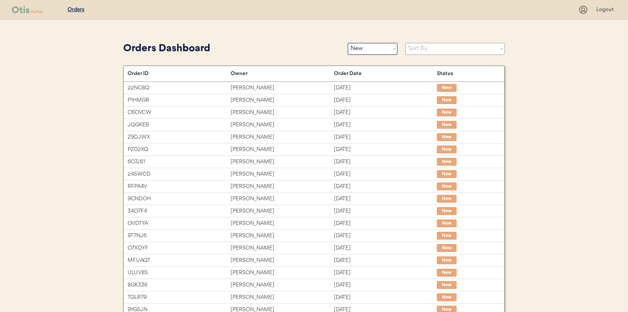
click at [413, 48] on select "Sort By Order Date (Newest → Oldest) Order Date (Oldest → Newest)" at bounding box center [454, 49] width 99 height 12
select select ""Order Date (Oldest → Newest)""
click at [405, 43] on select "Sort By Order Date (Newest → Oldest) Order Date (Oldest → Newest)" at bounding box center [454, 49] width 99 height 12
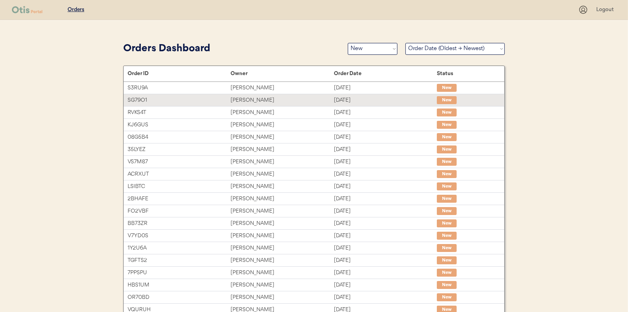
click at [244, 97] on div "Hayley Patton" at bounding box center [281, 100] width 103 height 9
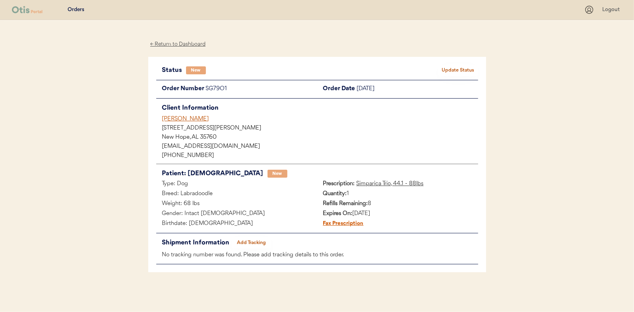
click at [453, 68] on button "Update Status" at bounding box center [458, 70] width 40 height 11
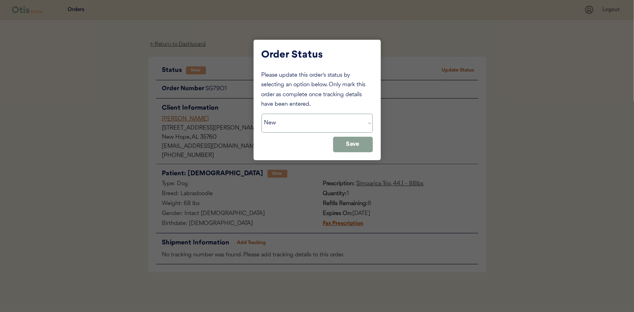
click at [278, 117] on select "Status On Hold New In Progress Complete Pending HW Consent Canceled" at bounding box center [316, 123] width 111 height 19
select select ""in_progress""
click at [261, 114] on select "Status On Hold New In Progress Complete Pending HW Consent Canceled" at bounding box center [316, 123] width 111 height 19
click at [352, 142] on button "Save" at bounding box center [353, 144] width 40 height 15
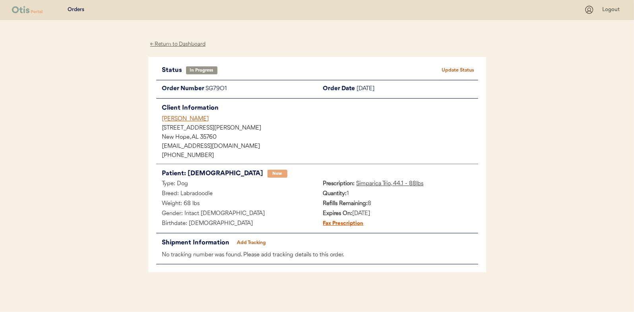
click at [177, 45] on div "← Return to Dashboard" at bounding box center [178, 44] width 60 height 9
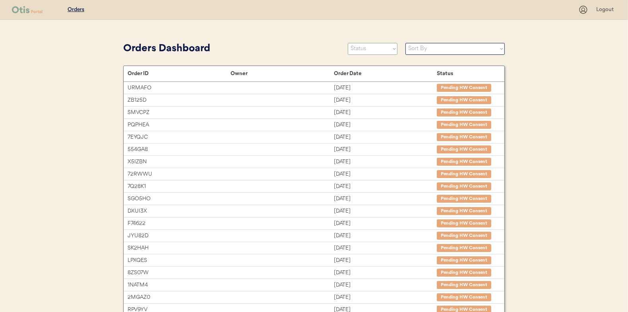
click at [365, 51] on select "Status On Hold New In Progress Complete Pending HW Consent Canceled" at bounding box center [373, 49] width 50 height 12
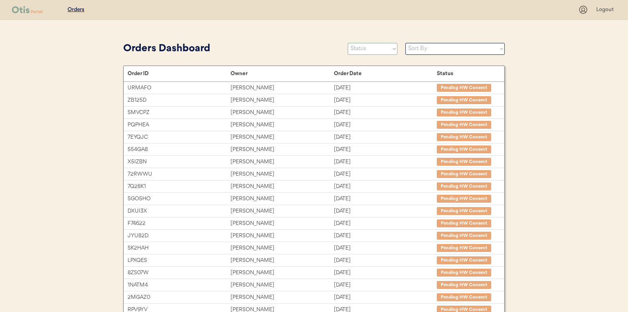
select select ""new""
click at [348, 43] on select "Status On Hold New In Progress Complete Pending HW Consent Canceled" at bounding box center [373, 49] width 50 height 12
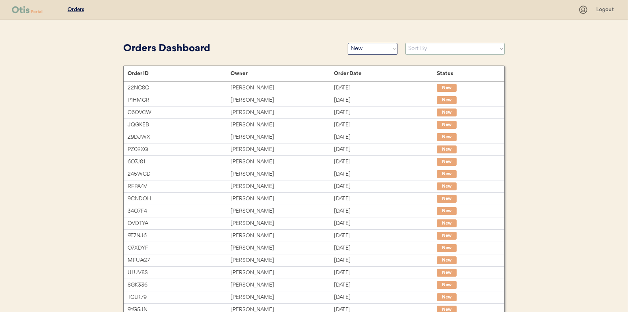
click at [416, 49] on select "Sort By Order Date (Newest → Oldest) Order Date (Oldest → Newest)" at bounding box center [454, 49] width 99 height 12
select select ""Order Date (Oldest → Newest)""
click at [405, 43] on select "Sort By Order Date (Newest → Oldest) Order Date (Oldest → Newest)" at bounding box center [454, 49] width 99 height 12
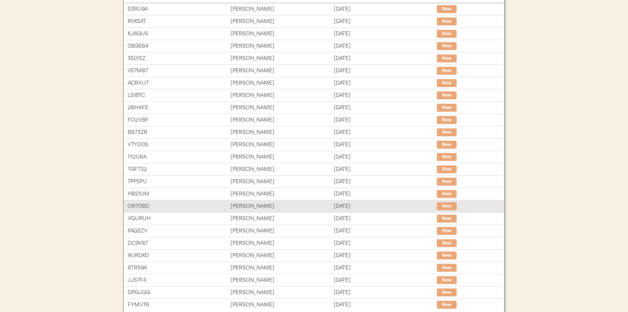
scroll to position [3, 0]
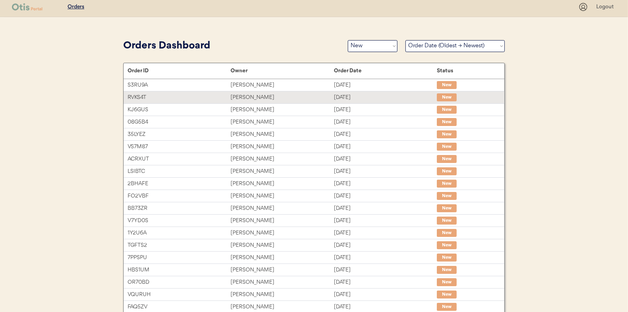
click at [245, 93] on div "Mary Swift" at bounding box center [281, 97] width 103 height 9
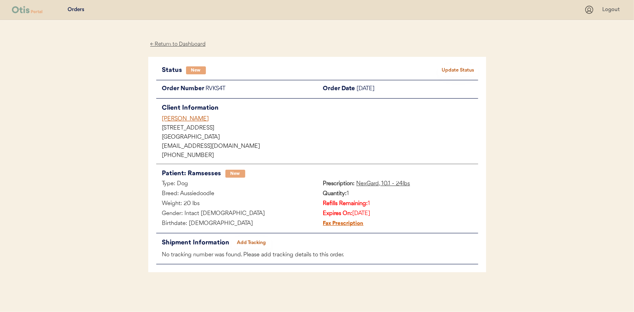
click at [461, 67] on button "Update Status" at bounding box center [458, 70] width 40 height 11
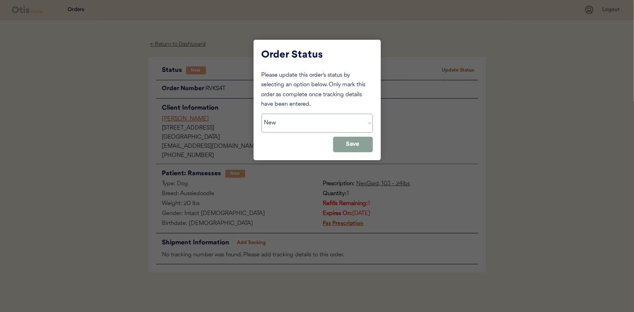
click at [308, 124] on select "Status On Hold New In Progress Complete Pending HW Consent Canceled" at bounding box center [316, 123] width 111 height 19
select select ""in_progress""
click at [261, 114] on select "Status On Hold New In Progress Complete Pending HW Consent Canceled" at bounding box center [316, 123] width 111 height 19
click at [354, 146] on button "Save" at bounding box center [353, 144] width 40 height 15
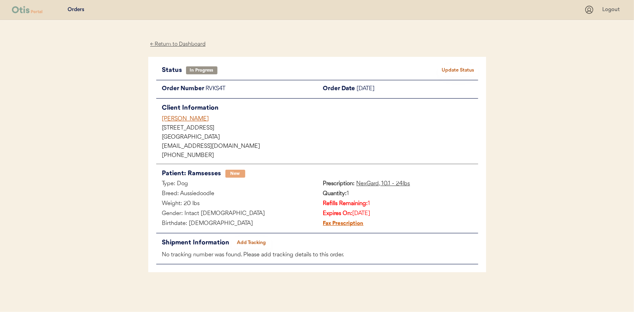
click at [179, 45] on div "← Return to Dashboard" at bounding box center [178, 44] width 60 height 9
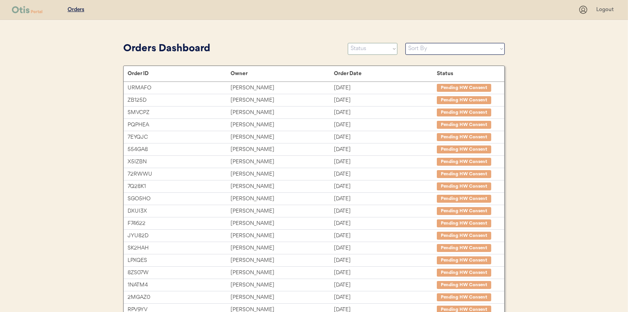
click at [371, 52] on select "Status On Hold New In Progress Complete Pending HW Consent Canceled" at bounding box center [373, 49] width 50 height 12
select select ""new""
click at [348, 43] on select "Status On Hold New In Progress Complete Pending HW Consent Canceled" at bounding box center [373, 49] width 50 height 12
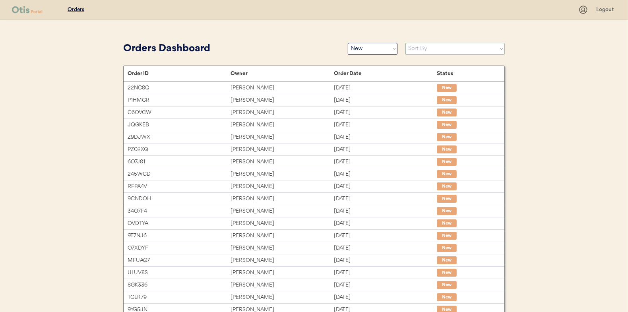
click at [411, 48] on select "Sort By Order Date (Newest → Oldest) Order Date (Oldest → Newest)" at bounding box center [454, 49] width 99 height 12
select select ""Order Date (Oldest → Newest)""
click at [405, 43] on select "Sort By Order Date (Newest → Oldest) Order Date (Oldest → Newest)" at bounding box center [454, 49] width 99 height 12
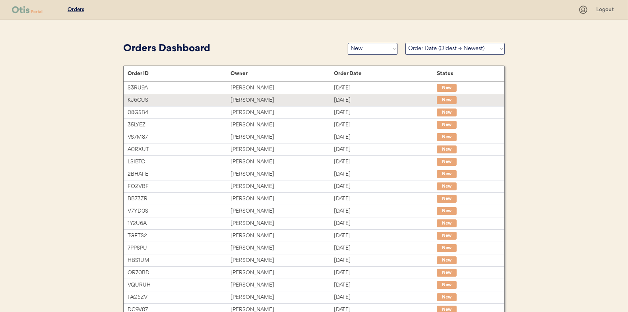
click at [251, 99] on div "Joy Armstrong" at bounding box center [281, 100] width 103 height 9
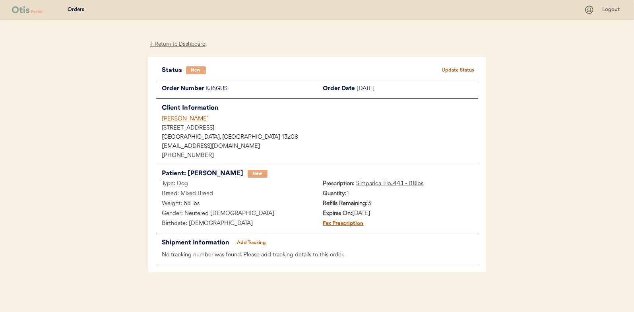
click at [461, 69] on button "Update Status" at bounding box center [458, 70] width 40 height 11
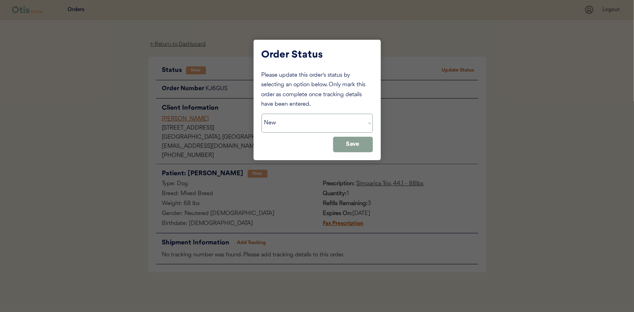
click at [295, 123] on select "Status On Hold New In Progress Complete Pending HW Consent Canceled" at bounding box center [316, 123] width 111 height 19
select select ""in_progress""
click at [261, 114] on select "Status On Hold New In Progress Complete Pending HW Consent Canceled" at bounding box center [316, 123] width 111 height 19
click at [358, 138] on button "Save" at bounding box center [353, 144] width 40 height 15
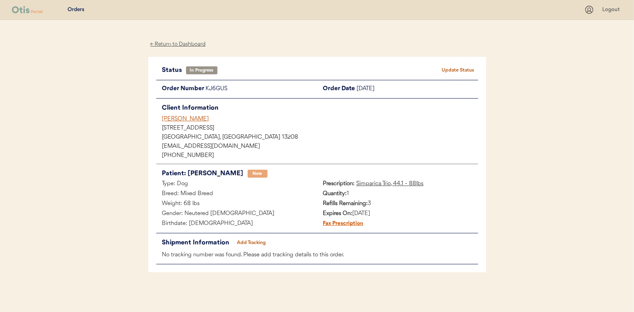
click at [186, 44] on div "← Return to Dashboard" at bounding box center [178, 44] width 60 height 9
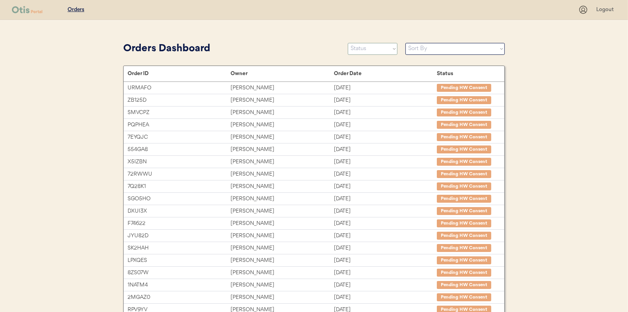
click at [367, 49] on select "Status On Hold New In Progress Complete Pending HW Consent Canceled" at bounding box center [373, 49] width 50 height 12
select select ""new""
click at [348, 43] on select "Status On Hold New In Progress Complete Pending HW Consent Canceled" at bounding box center [373, 49] width 50 height 12
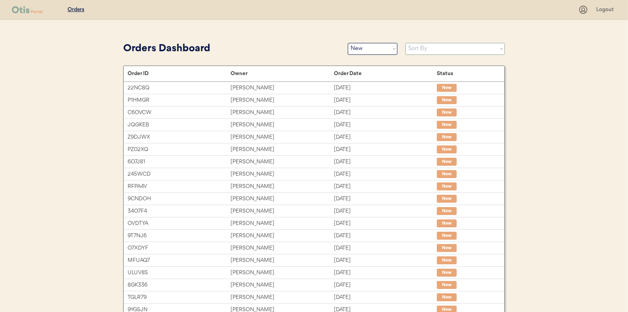
click at [418, 50] on select "Sort By Order Date (Newest → Oldest) Order Date (Oldest → Newest)" at bounding box center [454, 49] width 99 height 12
select select ""Order Date (Oldest → Newest)""
click at [405, 43] on select "Sort By Order Date (Newest → Oldest) Order Date (Oldest → Newest)" at bounding box center [454, 49] width 99 height 12
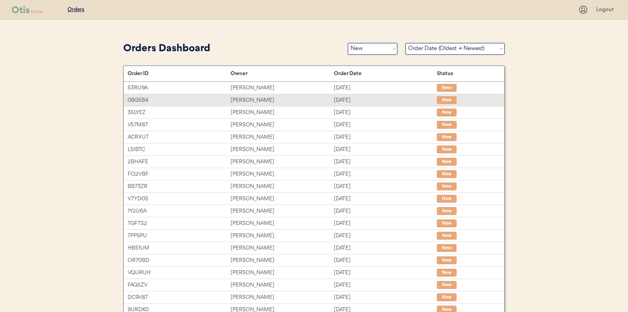
click at [250, 99] on div "Christine malandra" at bounding box center [281, 100] width 103 height 9
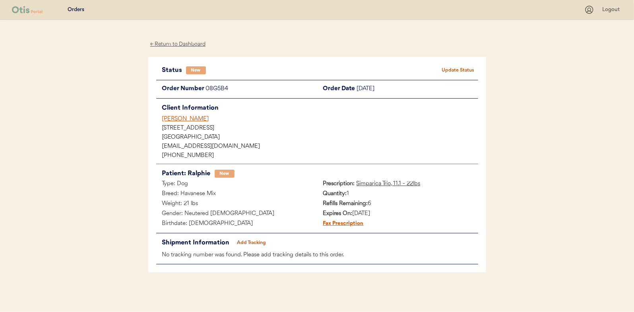
click at [467, 72] on button "Update Status" at bounding box center [458, 70] width 40 height 11
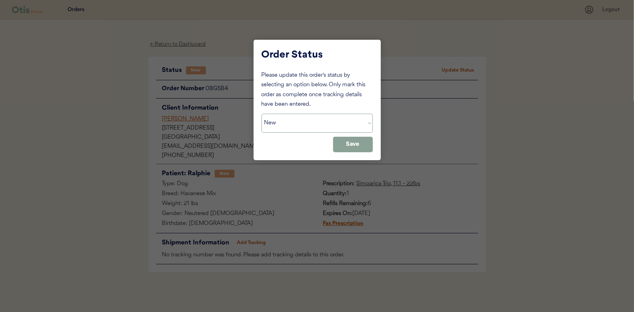
click at [290, 121] on select "Status On Hold New In Progress Complete Pending HW Consent Canceled" at bounding box center [316, 123] width 111 height 19
select select ""in_progress""
click at [261, 114] on select "Status On Hold New In Progress Complete Pending HW Consent Canceled" at bounding box center [316, 123] width 111 height 19
click at [354, 139] on button "Save" at bounding box center [353, 144] width 40 height 15
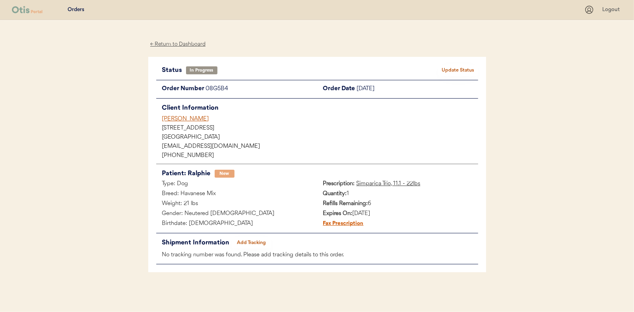
click at [167, 43] on div "← Return to Dashboard" at bounding box center [178, 44] width 60 height 9
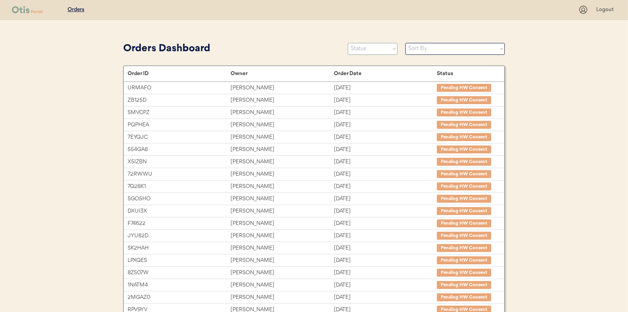
click at [366, 47] on select "Status On Hold New In Progress Complete Pending HW Consent Canceled" at bounding box center [373, 49] width 50 height 12
select select ""new""
click at [348, 43] on select "Status On Hold New In Progress Complete Pending HW Consent Canceled" at bounding box center [373, 49] width 50 height 12
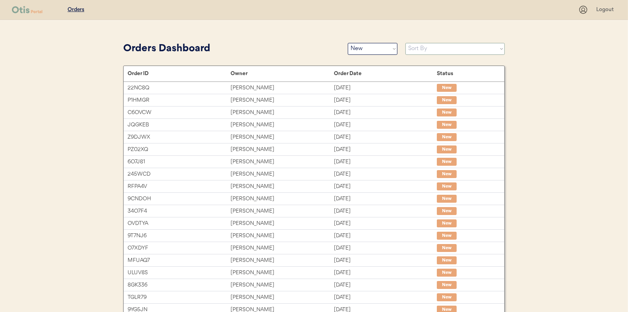
click at [412, 49] on select "Sort By Order Date (Newest → Oldest) Order Date (Oldest → Newest)" at bounding box center [454, 49] width 99 height 12
select select ""Order Date (Oldest → Newest)""
click at [405, 43] on select "Sort By Order Date (Newest → Oldest) Order Date (Oldest → Newest)" at bounding box center [454, 49] width 99 height 12
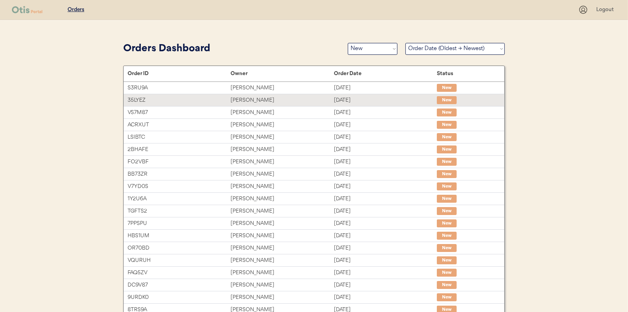
click at [247, 100] on div "Margaux Maness" at bounding box center [281, 100] width 103 height 9
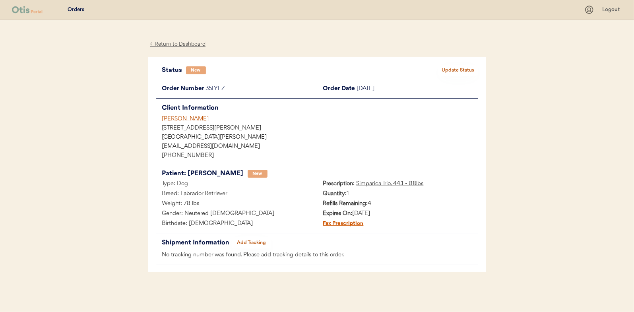
click at [460, 70] on button "Update Status" at bounding box center [458, 70] width 40 height 11
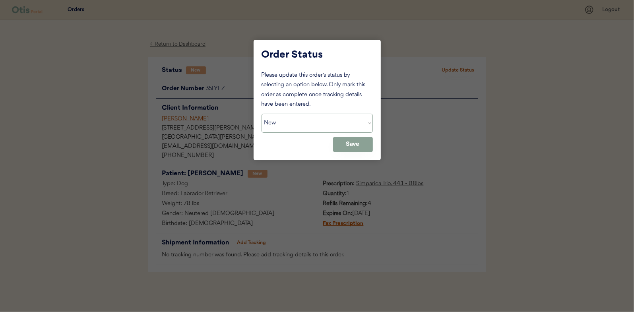
click at [282, 121] on select "Status On Hold New In Progress Complete Pending HW Consent Canceled" at bounding box center [316, 123] width 111 height 19
select select ""in_progress""
click at [261, 114] on select "Status On Hold New In Progress Complete Pending HW Consent Canceled" at bounding box center [316, 123] width 111 height 19
click at [359, 148] on button "Save" at bounding box center [353, 144] width 40 height 15
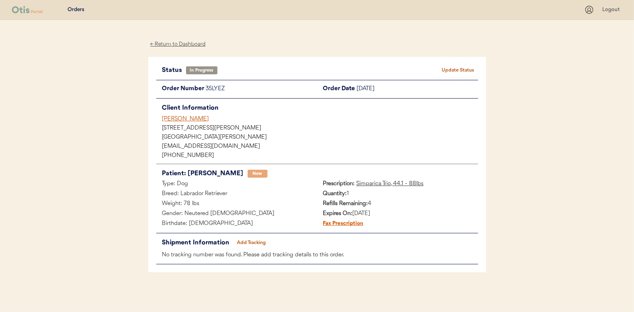
click at [171, 45] on div "← Return to Dashboard" at bounding box center [178, 44] width 60 height 9
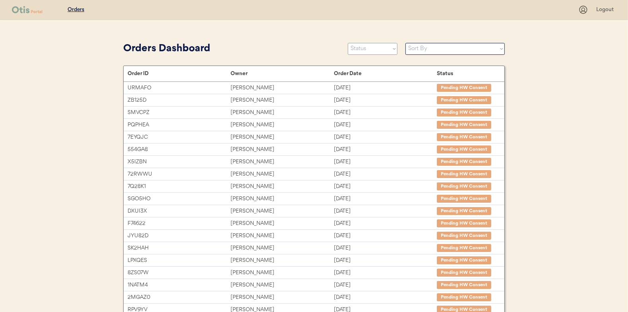
click at [366, 47] on select "Status On Hold New In Progress Complete Pending HW Consent Canceled" at bounding box center [373, 49] width 50 height 12
select select ""new""
click at [348, 43] on select "Status On Hold New In Progress Complete Pending HW Consent Canceled" at bounding box center [373, 49] width 50 height 12
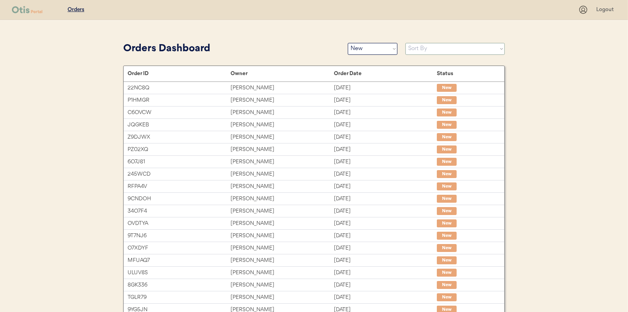
click at [430, 49] on select "Sort By Order Date (Newest → Oldest) Order Date (Oldest → Newest)" at bounding box center [454, 49] width 99 height 12
select select ""Order Date (Oldest → Newest)""
click at [405, 43] on select "Sort By Order Date (Newest → Oldest) Order Date (Oldest → Newest)" at bounding box center [454, 49] width 99 height 12
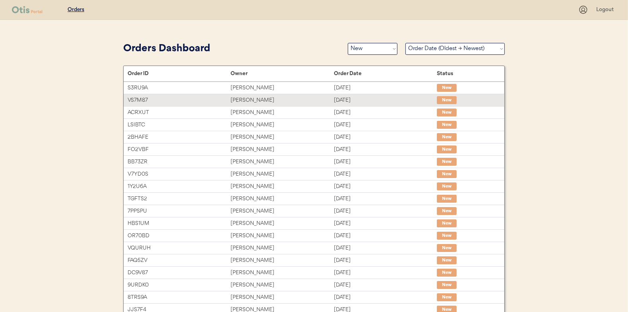
click at [242, 99] on div "Kristi Jackson" at bounding box center [281, 100] width 103 height 9
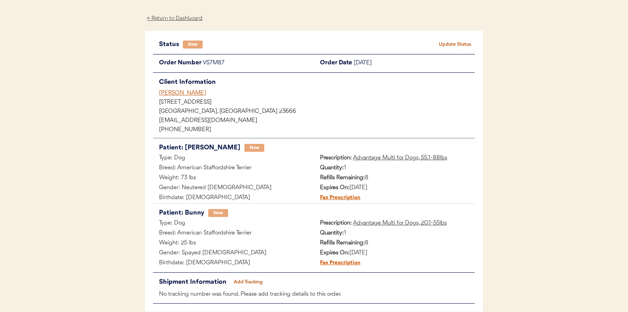
scroll to position [40, 0]
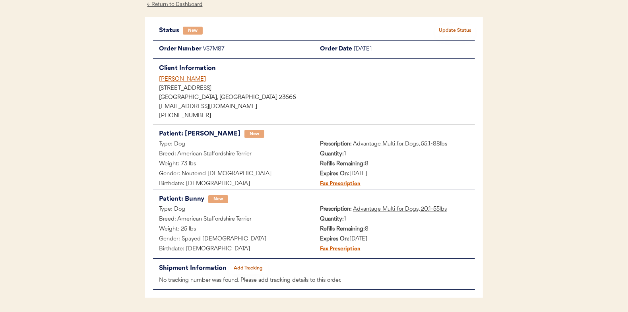
click at [459, 27] on button "Update Status" at bounding box center [455, 30] width 40 height 11
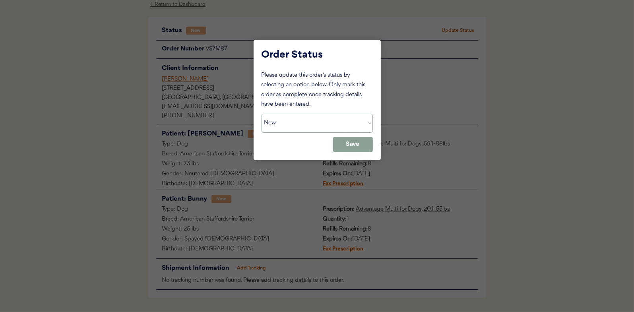
click at [292, 120] on select "Status On Hold New In Progress Complete Pending HW Consent Canceled" at bounding box center [316, 123] width 111 height 19
select select ""in_progress""
click at [261, 114] on select "Status On Hold New In Progress Complete Pending HW Consent Canceled" at bounding box center [316, 123] width 111 height 19
click at [362, 144] on button "Save" at bounding box center [353, 144] width 40 height 15
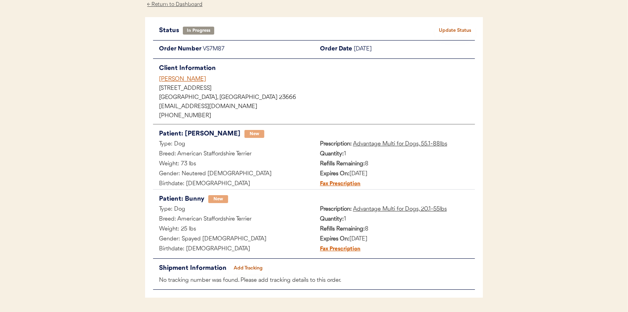
scroll to position [0, 0]
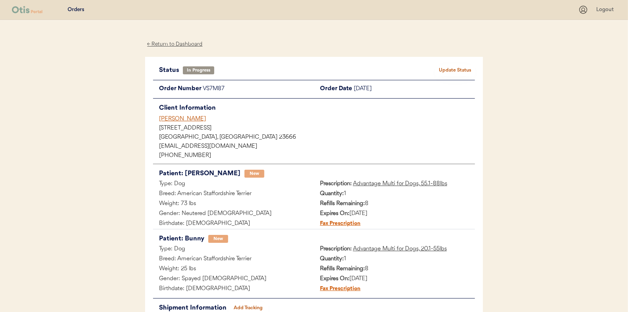
click at [179, 45] on div "← Return to Dashboard" at bounding box center [175, 44] width 60 height 9
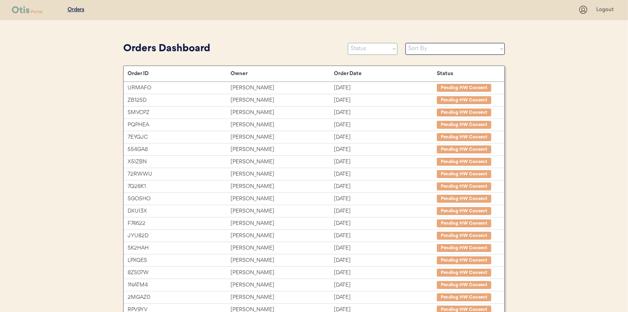
click at [368, 50] on select "Status On Hold New In Progress Complete Pending HW Consent Canceled" at bounding box center [373, 49] width 50 height 12
select select ""new""
click at [348, 43] on select "Status On Hold New In Progress Complete Pending HW Consent Canceled" at bounding box center [373, 49] width 50 height 12
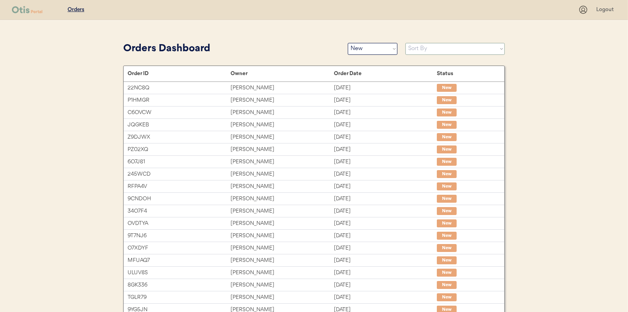
click at [422, 48] on select "Sort By Order Date (Newest → Oldest) Order Date (Oldest → Newest)" at bounding box center [454, 49] width 99 height 12
select select ""Order Date (Oldest → Newest)""
click at [405, 43] on select "Sort By Order Date (Newest → Oldest) Order Date (Oldest → Newest)" at bounding box center [454, 49] width 99 height 12
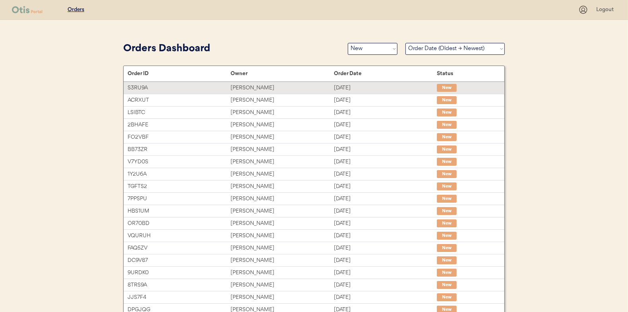
click at [256, 85] on div "Brittany Boucher" at bounding box center [281, 87] width 103 height 9
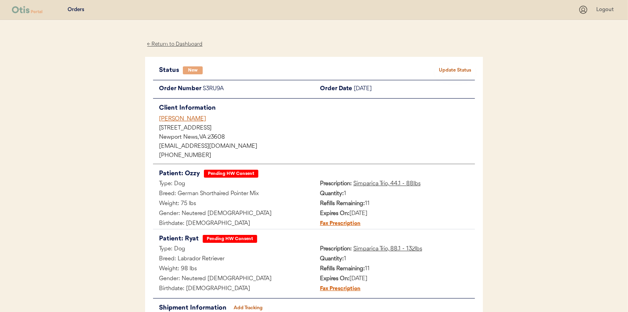
click at [457, 67] on button "Update Status" at bounding box center [455, 70] width 40 height 11
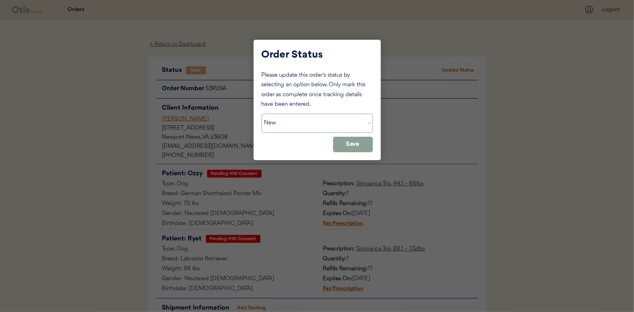
click at [318, 121] on select "Status On Hold New In Progress Complete Pending HW Consent Canceled" at bounding box center [316, 123] width 111 height 19
select select ""in_progress""
click at [261, 114] on select "Status On Hold New In Progress Complete Pending HW Consent Canceled" at bounding box center [316, 123] width 111 height 19
click at [348, 147] on button "Save" at bounding box center [353, 144] width 40 height 15
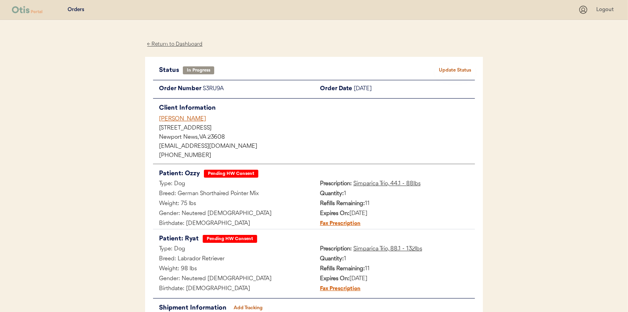
click at [176, 44] on div "← Return to Dashboard" at bounding box center [175, 44] width 60 height 9
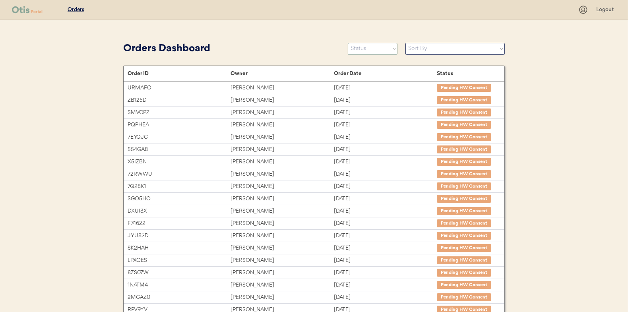
click at [367, 50] on select "Status On Hold New In Progress Complete Pending HW Consent Canceled" at bounding box center [373, 49] width 50 height 12
select select ""new""
click at [348, 43] on select "Status On Hold New In Progress Complete Pending HW Consent Canceled" at bounding box center [373, 49] width 50 height 12
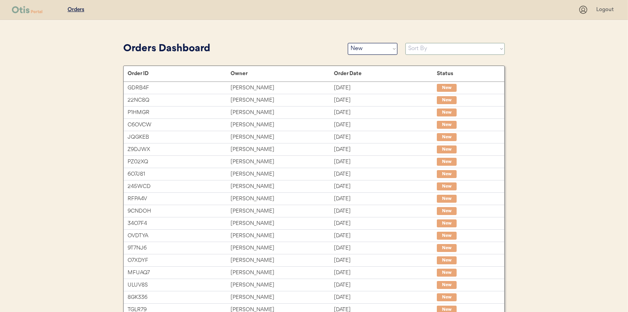
click at [424, 49] on select "Sort By Order Date (Newest → Oldest) Order Date (Oldest → Newest)" at bounding box center [454, 49] width 99 height 12
select select ""Order Date (Oldest → Newest)""
click at [405, 43] on select "Sort By Order Date (Newest → Oldest) Order Date (Oldest → Newest)" at bounding box center [454, 49] width 99 height 12
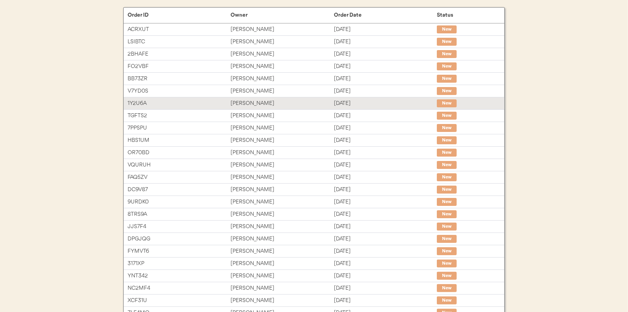
scroll to position [119, 0]
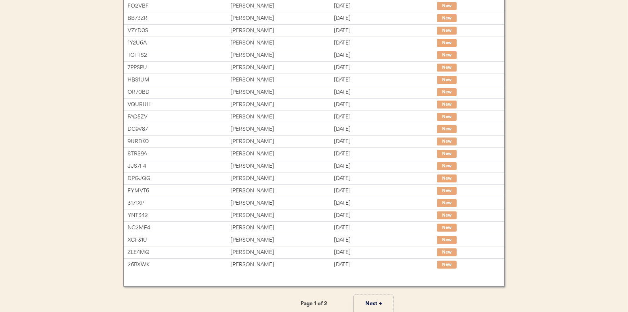
click at [372, 302] on button "Next →" at bounding box center [374, 304] width 40 height 18
click at [254, 298] on button "← Previous" at bounding box center [254, 304] width 40 height 18
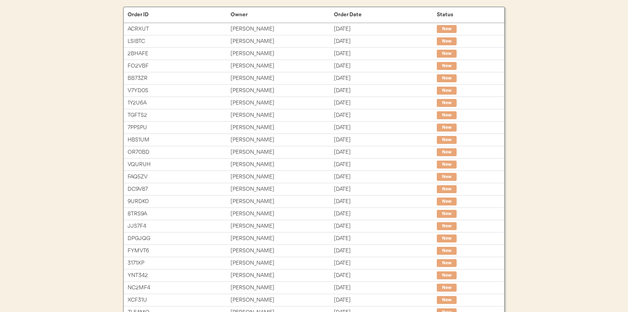
scroll to position [0, 0]
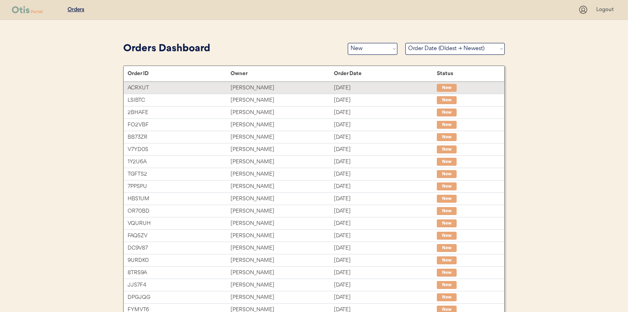
click at [252, 87] on div "Donald Kovalewski" at bounding box center [281, 87] width 103 height 9
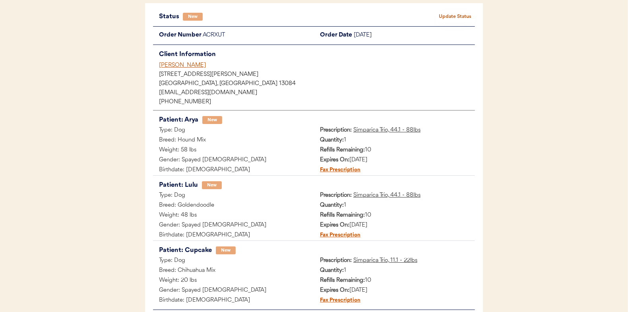
scroll to position [40, 0]
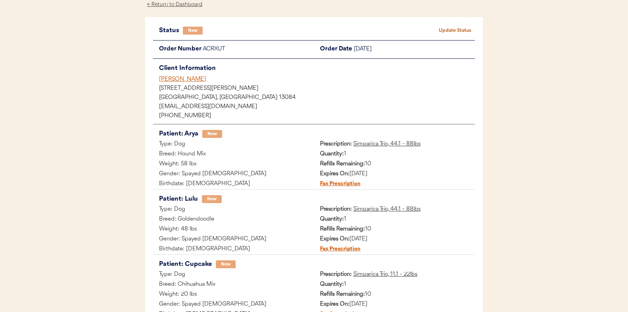
click at [453, 32] on button "Update Status" at bounding box center [455, 30] width 40 height 11
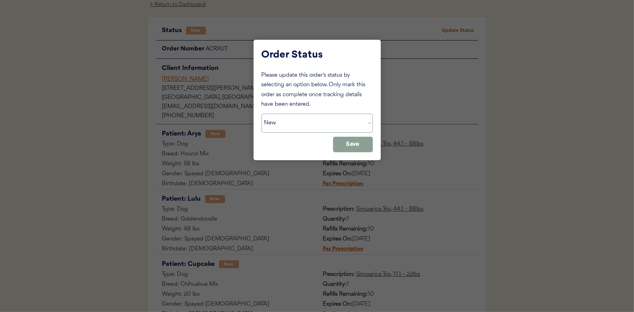
click at [299, 118] on select "Status On Hold New In Progress Complete Pending HW Consent Canceled" at bounding box center [316, 123] width 111 height 19
select select ""in_progress""
click at [261, 114] on select "Status On Hold New In Progress Complete Pending HW Consent Canceled" at bounding box center [316, 123] width 111 height 19
click at [350, 142] on button "Save" at bounding box center [353, 144] width 40 height 15
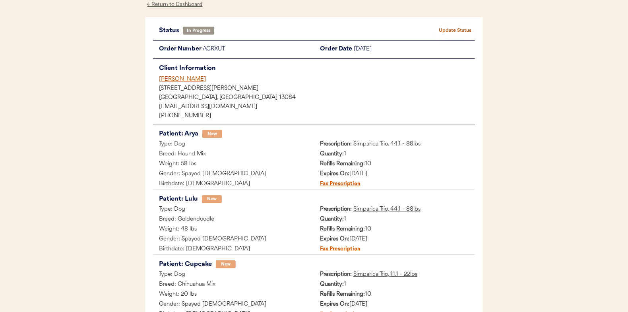
scroll to position [0, 0]
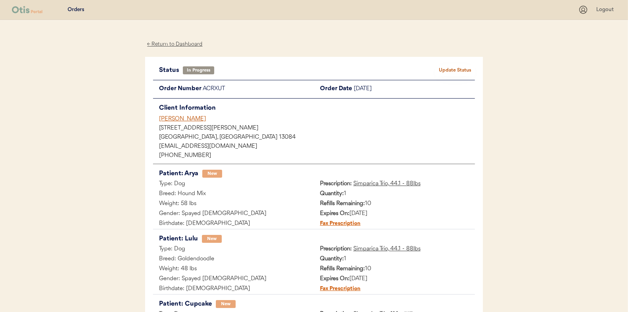
click at [177, 45] on div "← Return to Dashboard" at bounding box center [175, 44] width 60 height 9
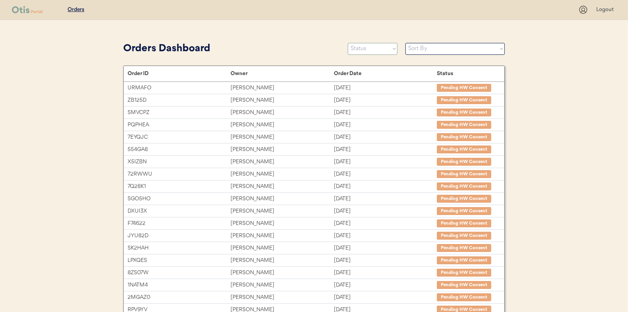
click at [372, 49] on select "Status On Hold New In Progress Complete Pending HW Consent Canceled" at bounding box center [373, 49] width 50 height 12
select select ""new""
click at [348, 43] on select "Status On Hold New In Progress Complete Pending HW Consent Canceled" at bounding box center [373, 49] width 50 height 12
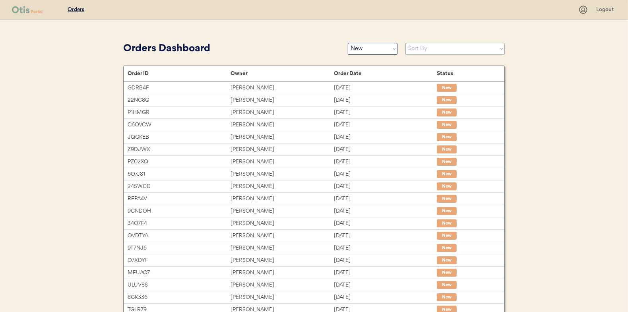
click at [422, 52] on select "Sort By Order Date (Newest → Oldest) Order Date (Oldest → Newest)" at bounding box center [454, 49] width 99 height 12
select select ""Order Date (Oldest → Newest)""
click at [405, 43] on select "Sort By Order Date (Newest → Oldest) Order Date (Oldest → Newest)" at bounding box center [454, 49] width 99 height 12
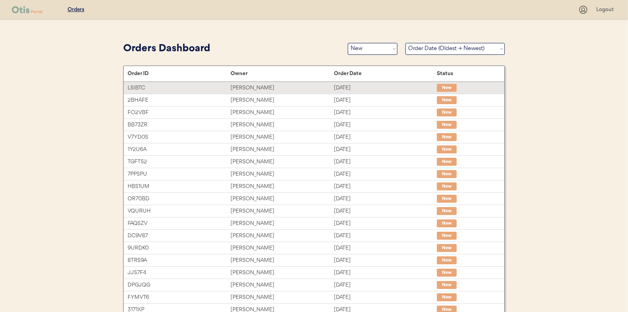
click at [251, 87] on div "[PERSON_NAME]" at bounding box center [281, 87] width 103 height 9
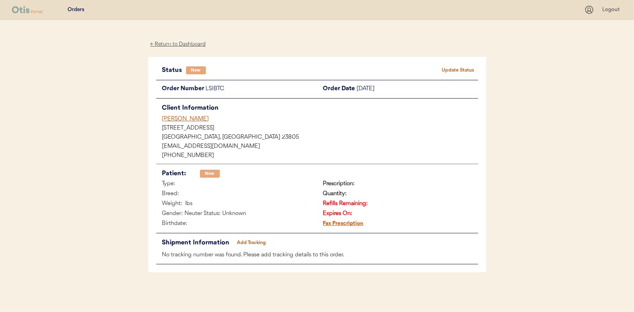
click at [95, 134] on div "Patients Consults Orders Logout ← Return to Dashboard Status New Update Status …" at bounding box center [317, 156] width 634 height 312
drag, startPoint x: 226, startPoint y: 87, endPoint x: 206, endPoint y: 90, distance: 19.7
click at [206, 90] on div "LSIBTC" at bounding box center [261, 89] width 111 height 10
drag, startPoint x: 206, startPoint y: 90, endPoint x: 213, endPoint y: 90, distance: 6.8
copy div "LSIBTC"
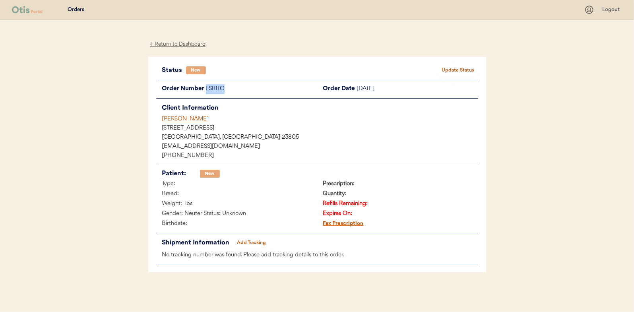
click at [455, 71] on button "Update Status" at bounding box center [458, 70] width 40 height 11
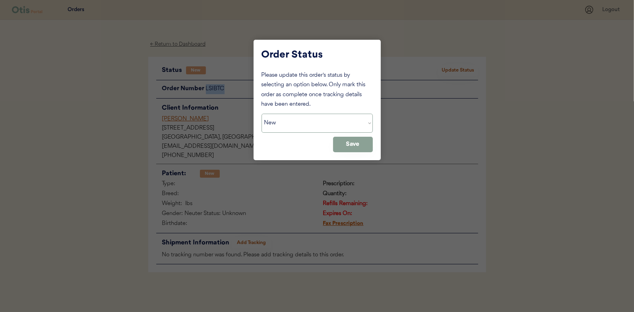
click at [280, 123] on select "Status On Hold New In Progress Complete Pending HW Consent Canceled" at bounding box center [316, 123] width 111 height 19
select select ""on_hold""
click at [261, 114] on select "Status On Hold New In Progress Complete Pending HW Consent Canceled" at bounding box center [316, 123] width 111 height 19
click at [358, 141] on button "Save" at bounding box center [353, 144] width 40 height 15
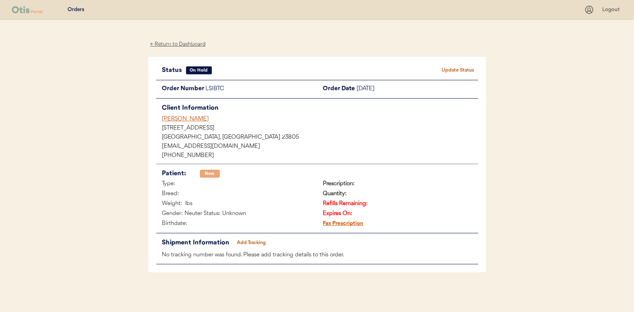
click at [169, 43] on div "← Return to Dashboard" at bounding box center [178, 44] width 60 height 9
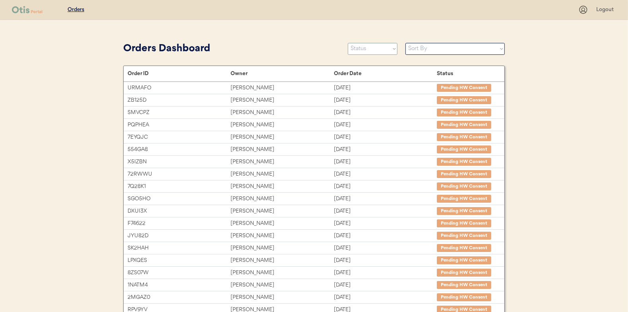
click at [362, 45] on select "Status On Hold New In Progress Complete Pending HW Consent Canceled" at bounding box center [373, 49] width 50 height 12
select select ""new""
click at [348, 43] on select "Status On Hold New In Progress Complete Pending HW Consent Canceled" at bounding box center [373, 49] width 50 height 12
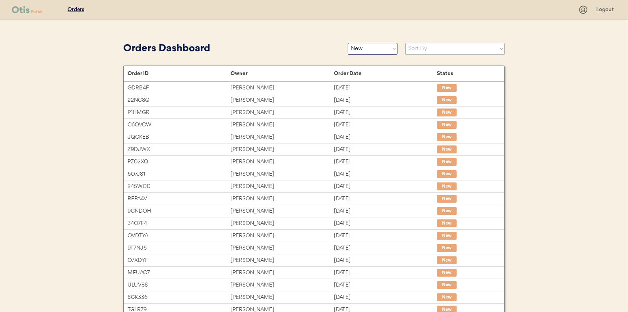
click at [420, 51] on select "Sort By Order Date (Newest → Oldest) Order Date (Oldest → Newest)" at bounding box center [454, 49] width 99 height 12
select select ""Order Date (Oldest → Newest)""
click at [405, 43] on select "Sort By Order Date (Newest → Oldest) Order Date (Oldest → Newest)" at bounding box center [454, 49] width 99 height 12
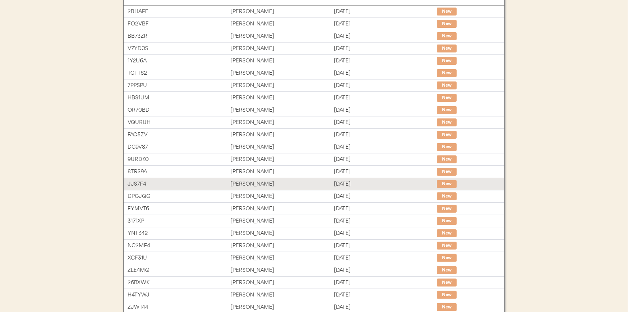
scroll to position [3, 0]
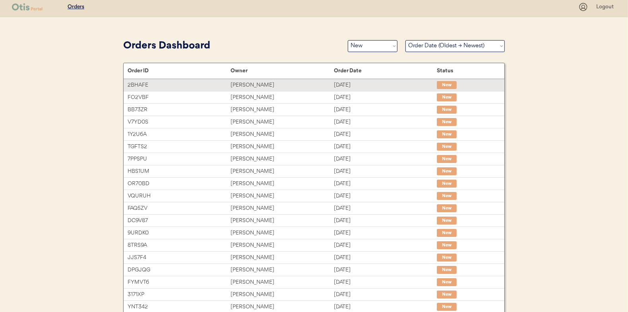
click at [270, 85] on div "[PERSON_NAME]" at bounding box center [281, 85] width 103 height 9
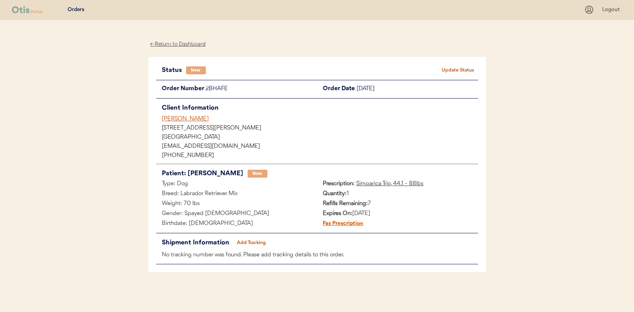
click at [455, 64] on div "Status New Update Status Order Number 2BHAFE Order Date [DATE] Client Informati…" at bounding box center [317, 165] width 338 height 216
click at [459, 68] on button "Update Status" at bounding box center [458, 70] width 40 height 11
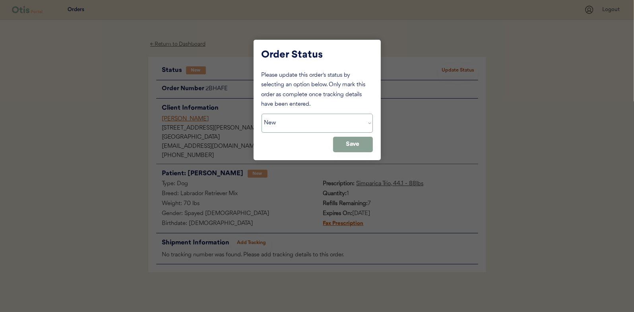
click at [291, 123] on select "Status On Hold New In Progress Complete Pending HW Consent Canceled" at bounding box center [316, 123] width 111 height 19
select select ""in_progress""
click at [261, 114] on select "Status On Hold New In Progress Complete Pending HW Consent Canceled" at bounding box center [316, 123] width 111 height 19
click at [339, 142] on button "Save" at bounding box center [353, 144] width 40 height 15
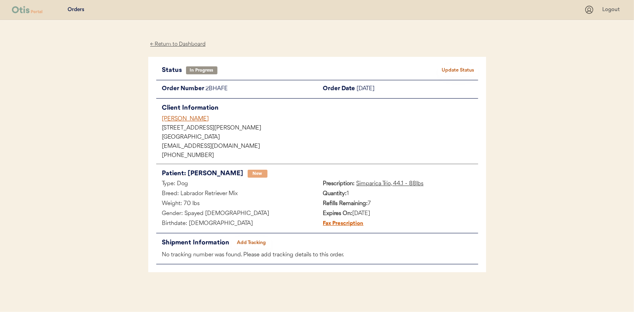
click at [175, 42] on div "← Return to Dashboard" at bounding box center [178, 44] width 60 height 9
